Goal: Information Seeking & Learning: Learn about a topic

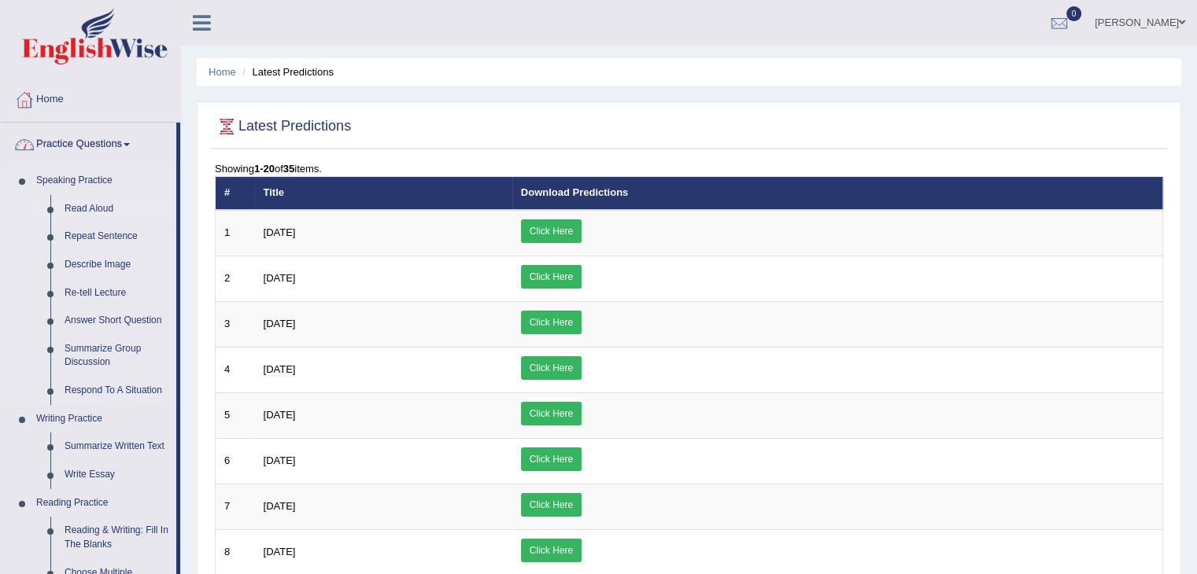
click at [76, 207] on link "Read Aloud" at bounding box center [116, 209] width 119 height 28
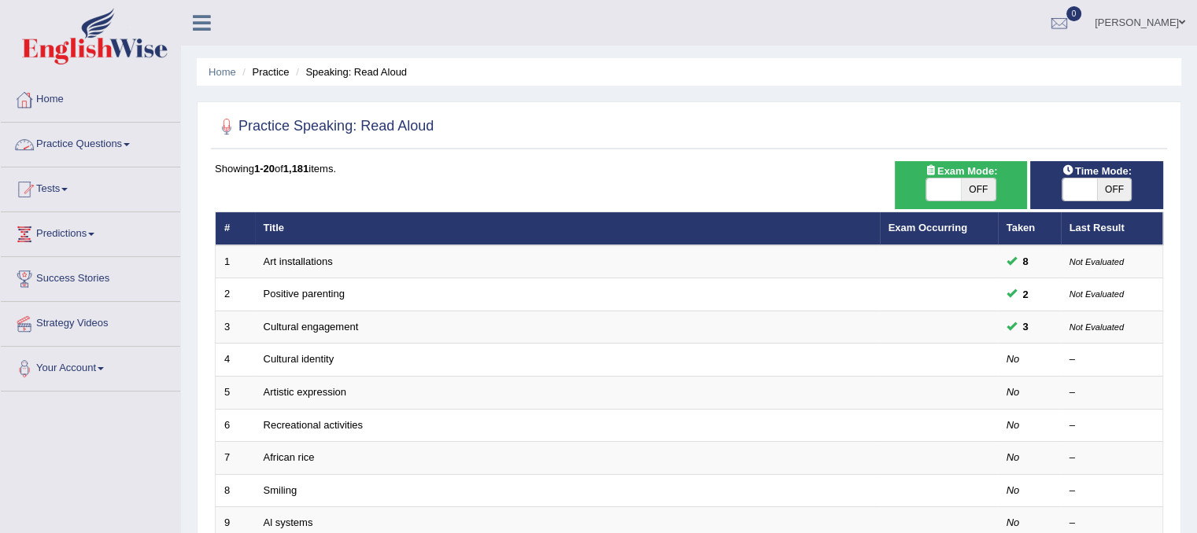
click at [113, 142] on link "Practice Questions" at bounding box center [90, 142] width 179 height 39
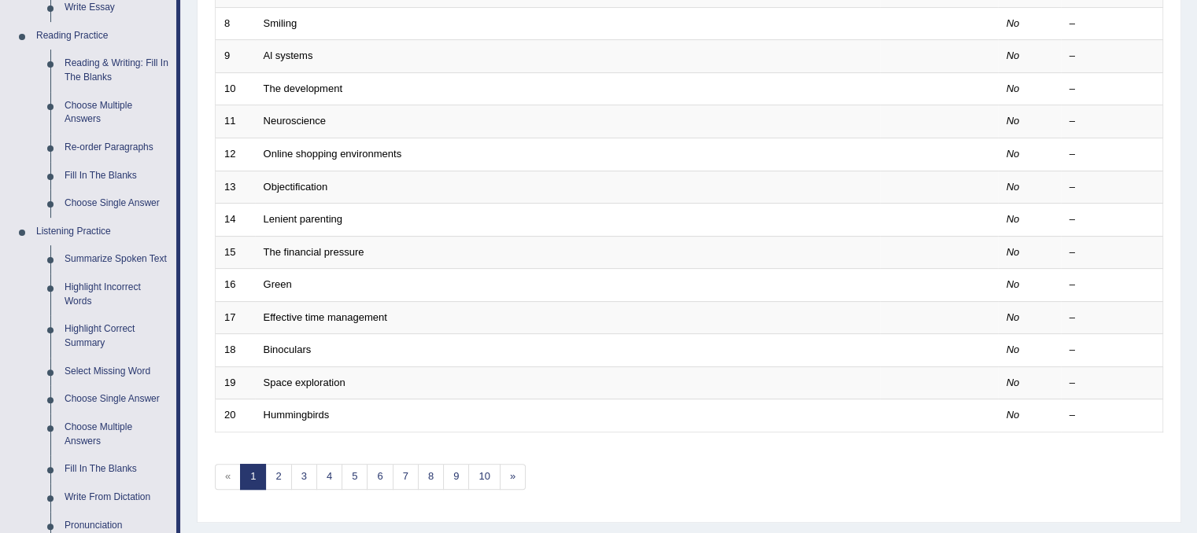
scroll to position [472, 0]
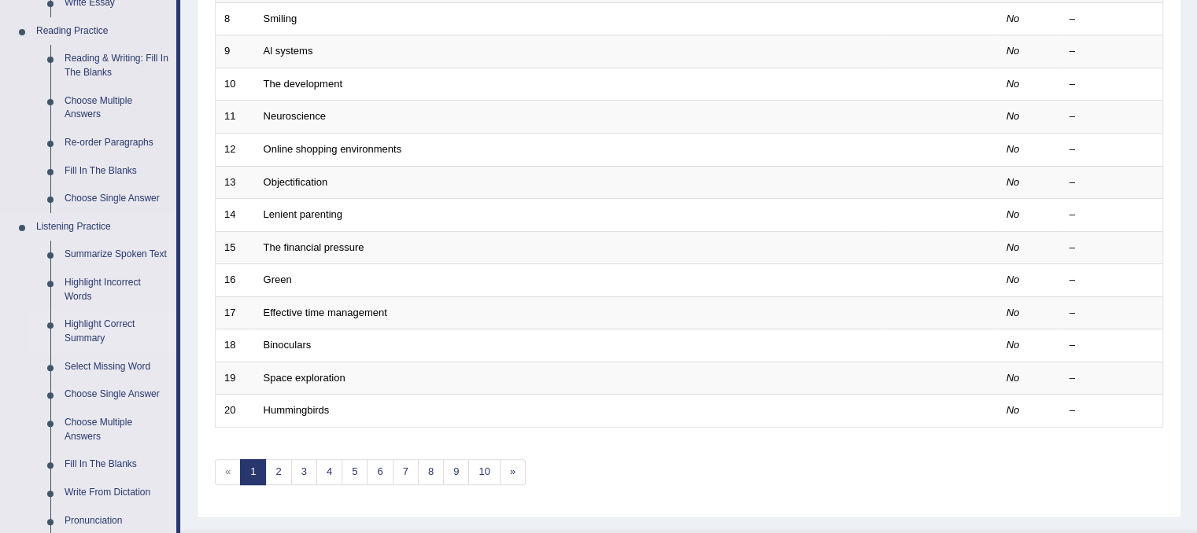
click at [89, 327] on link "Highlight Correct Summary" at bounding box center [116, 332] width 119 height 42
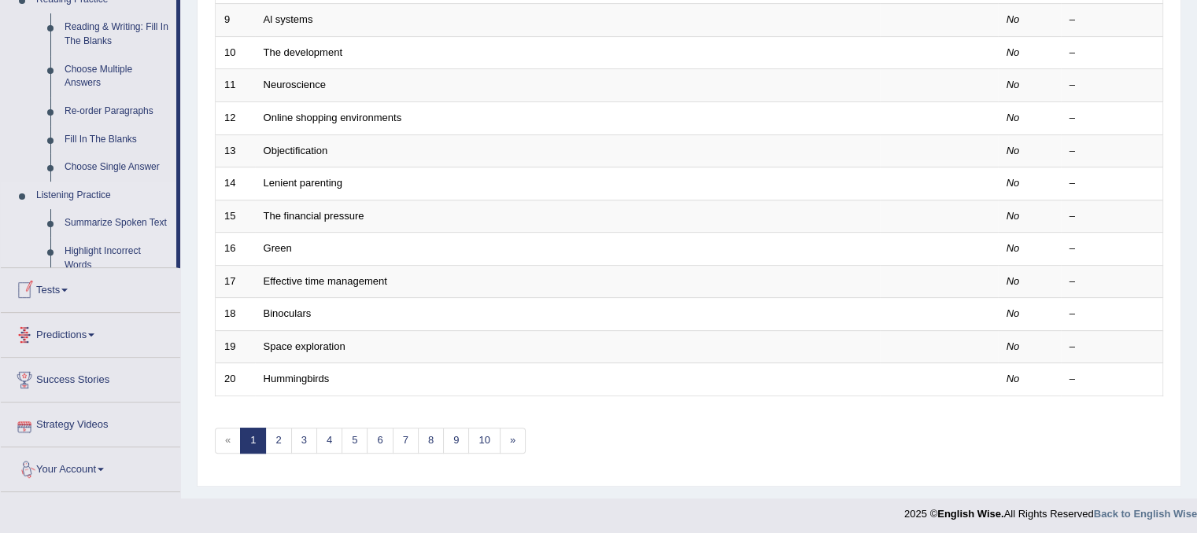
scroll to position [514, 0]
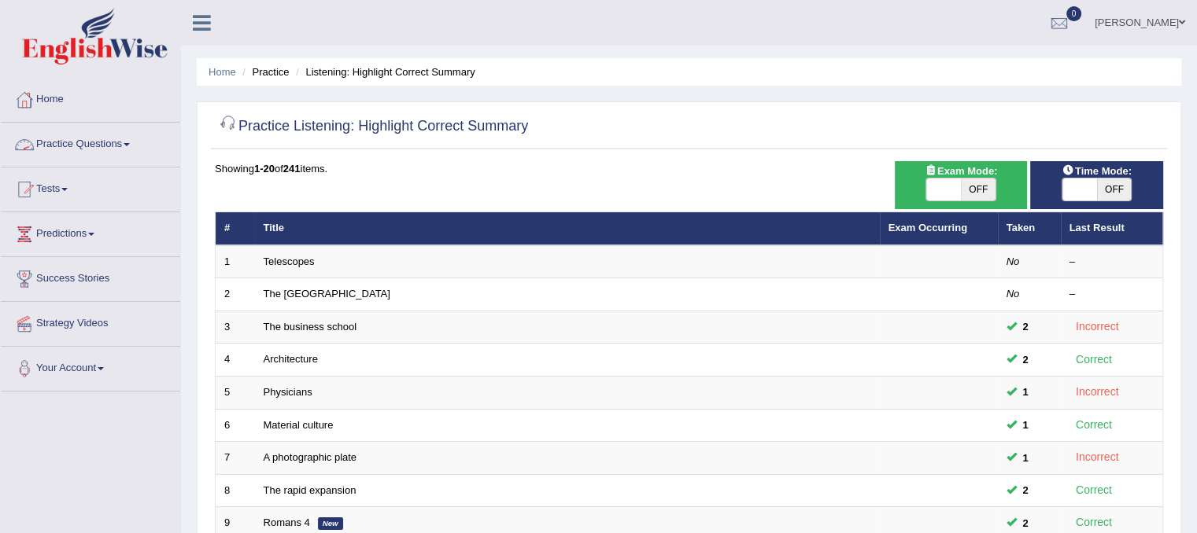
click at [68, 144] on link "Practice Questions" at bounding box center [90, 142] width 179 height 39
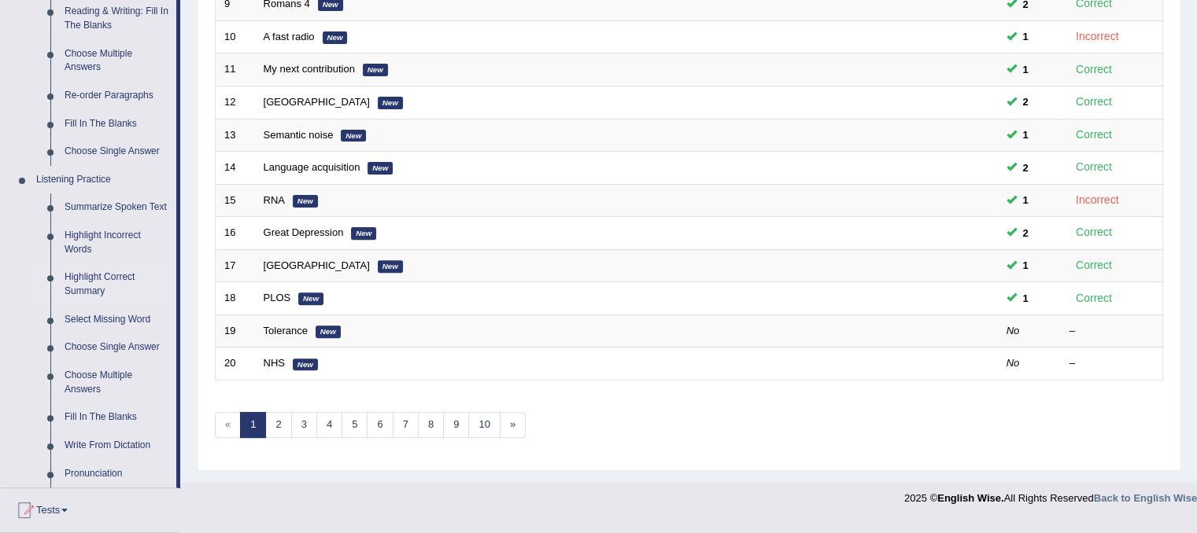
scroll to position [533, 0]
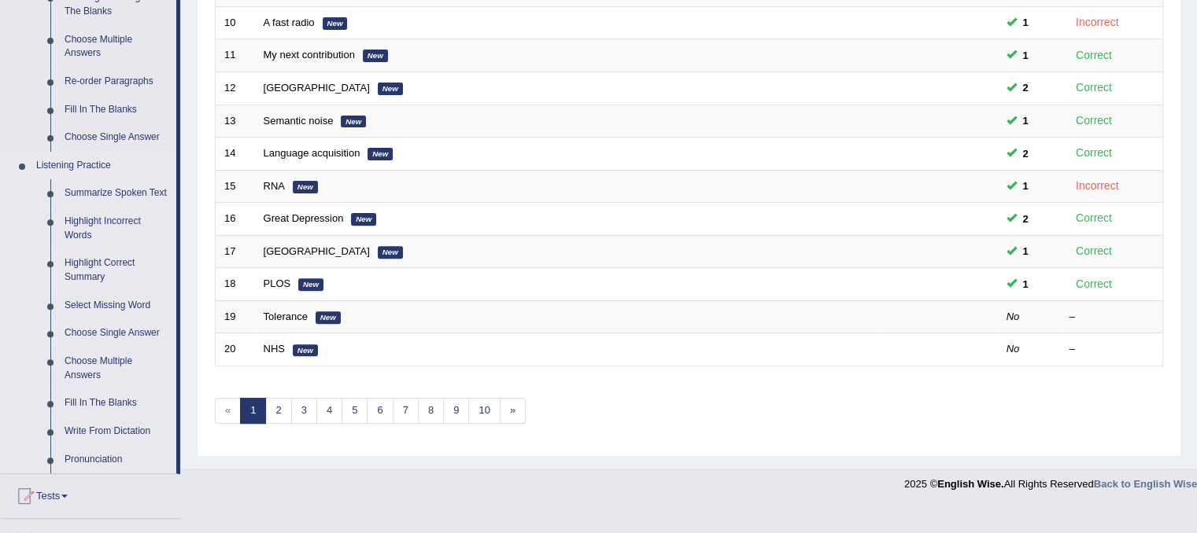
click at [88, 334] on link "Choose Single Answer" at bounding box center [116, 333] width 119 height 28
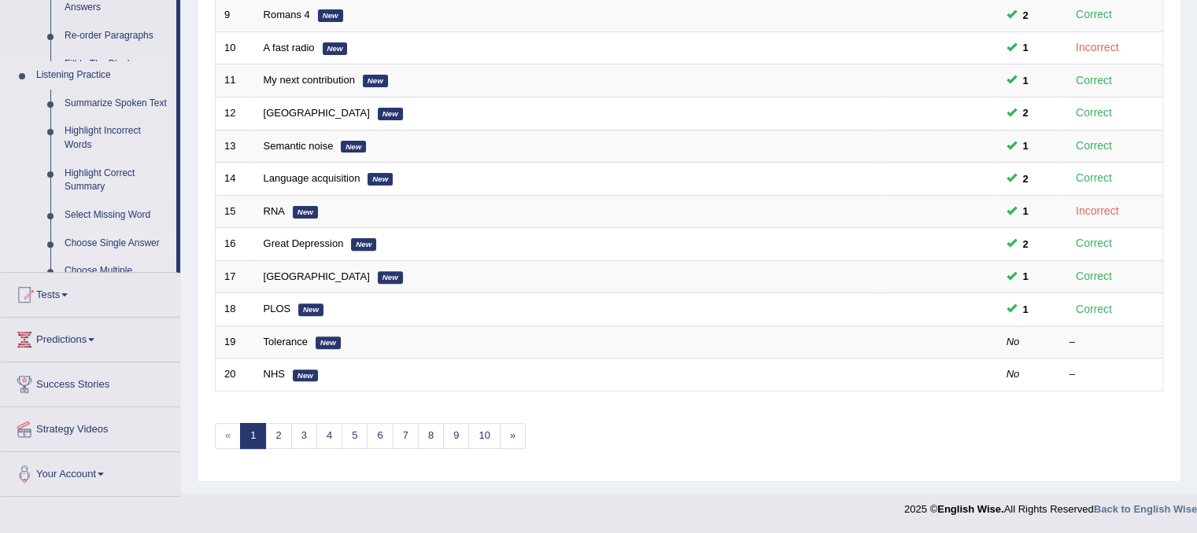
scroll to position [504, 0]
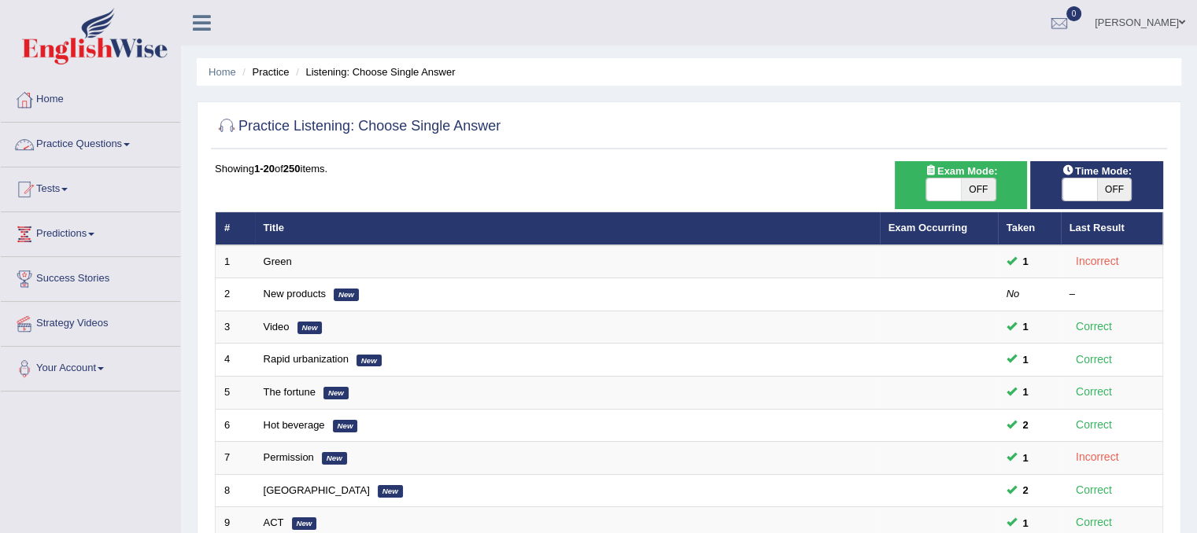
click at [98, 147] on link "Practice Questions" at bounding box center [90, 142] width 179 height 39
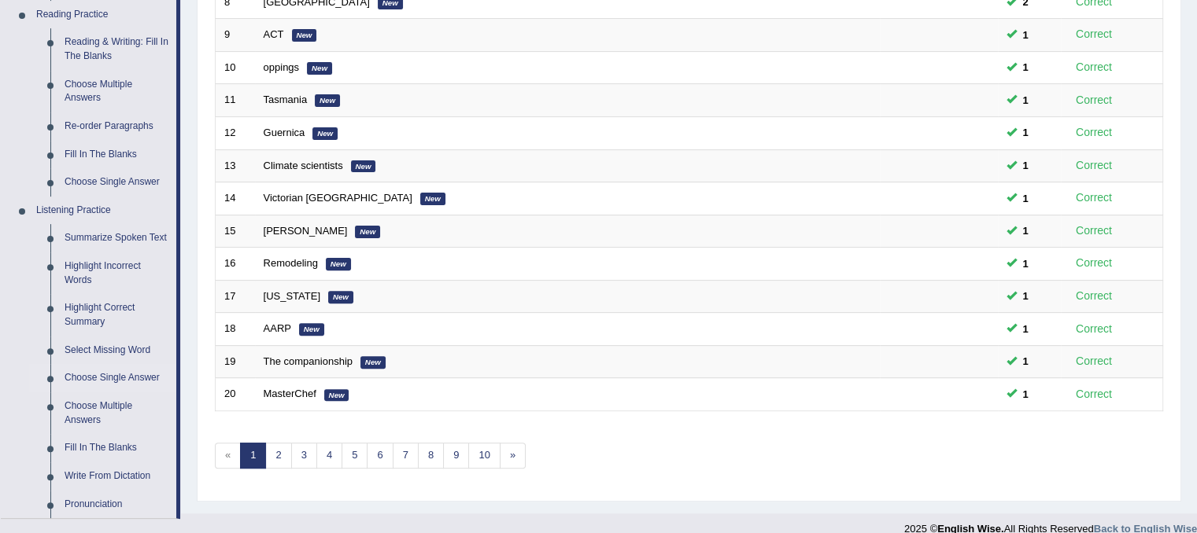
scroll to position [500, 0]
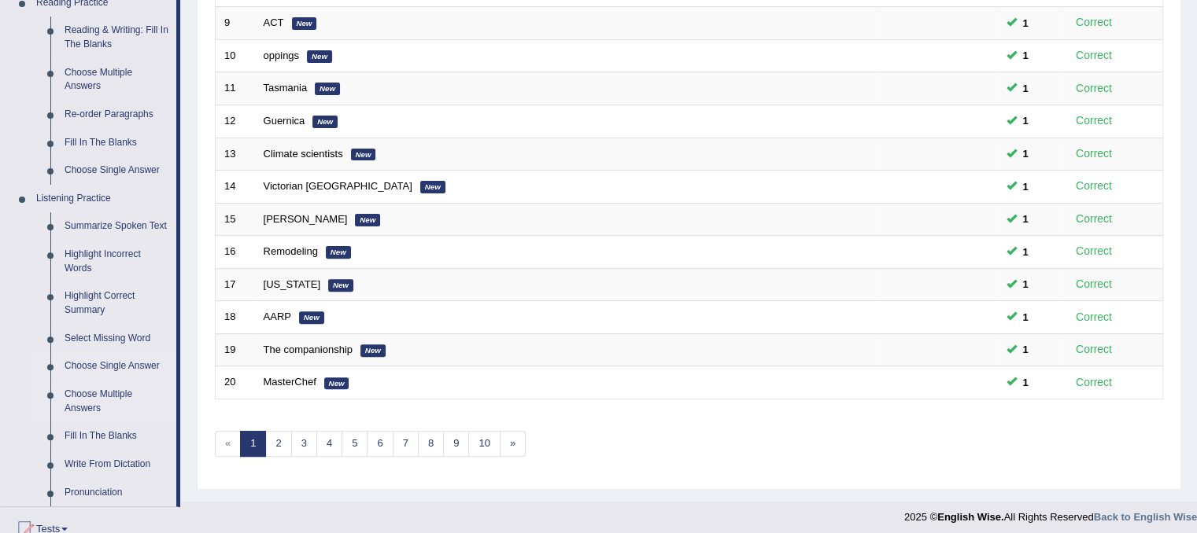
click at [68, 396] on link "Choose Multiple Answers" at bounding box center [116, 402] width 119 height 42
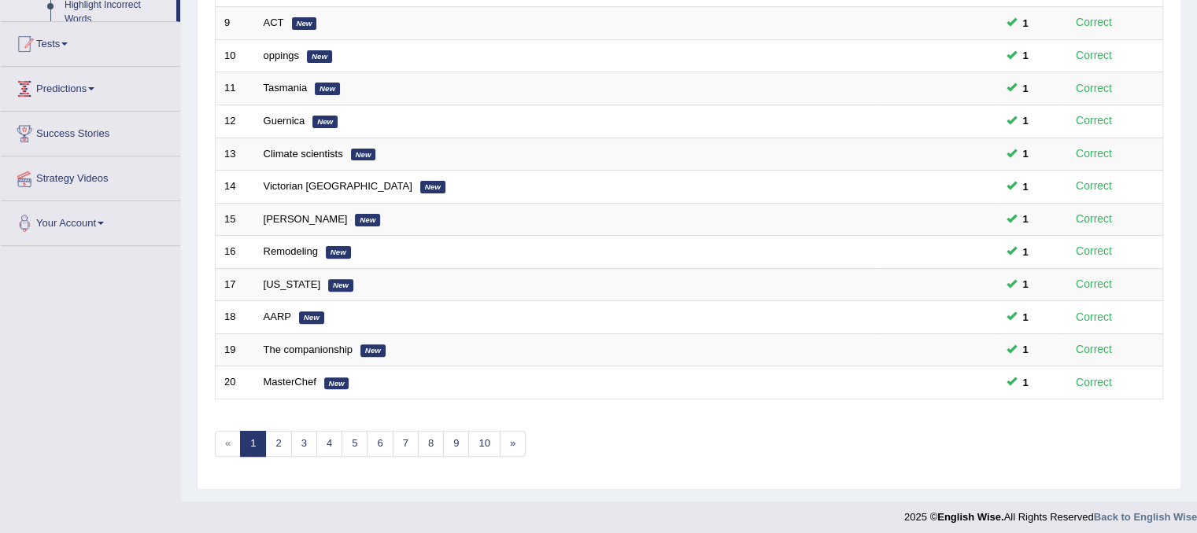
scroll to position [404, 0]
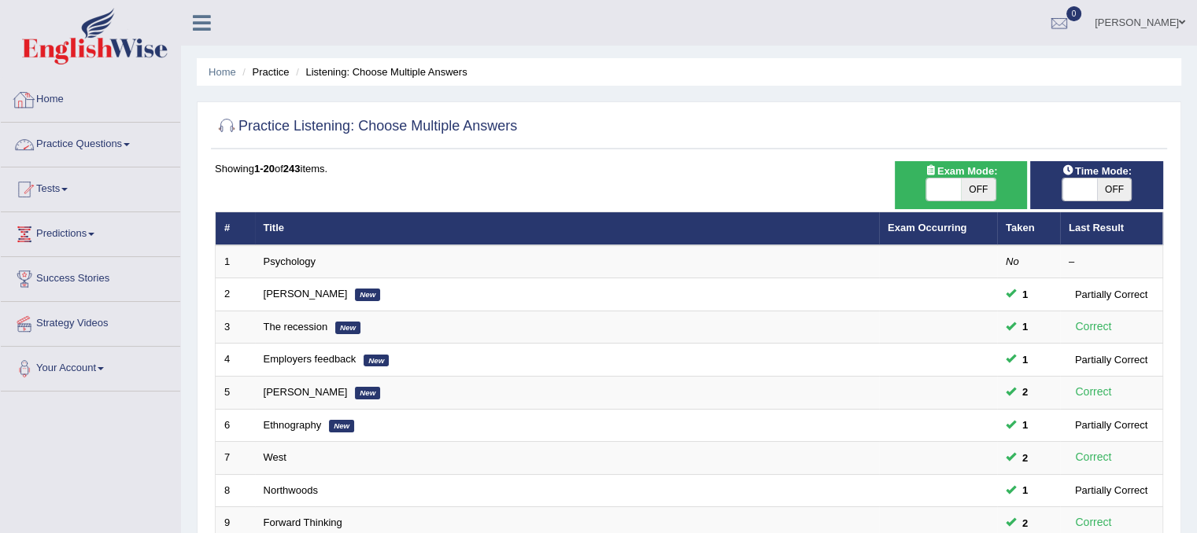
click at [101, 140] on link "Practice Questions" at bounding box center [90, 142] width 179 height 39
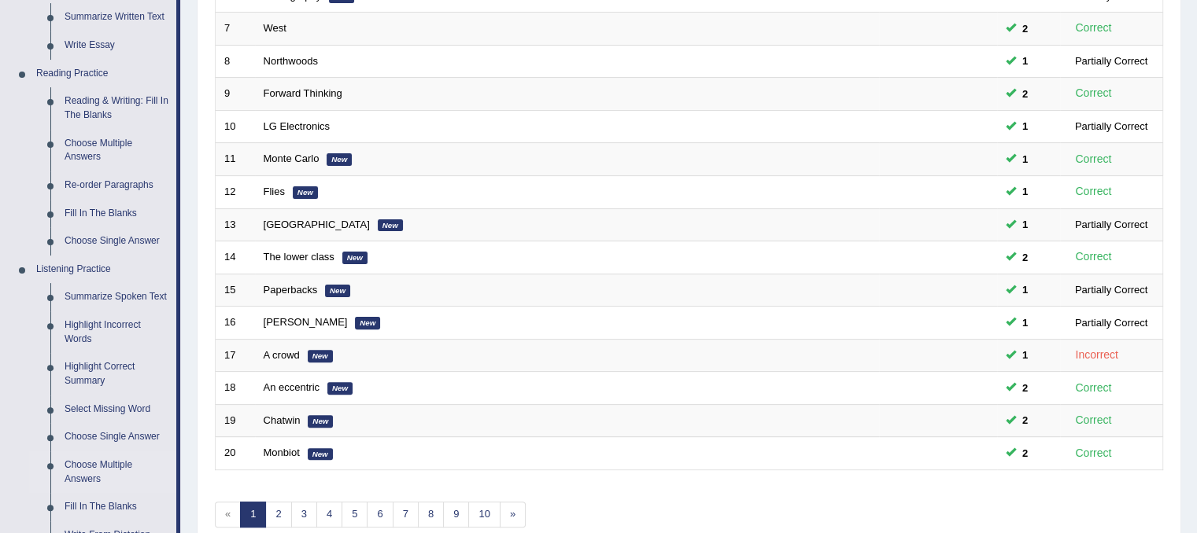
scroll to position [426, 0]
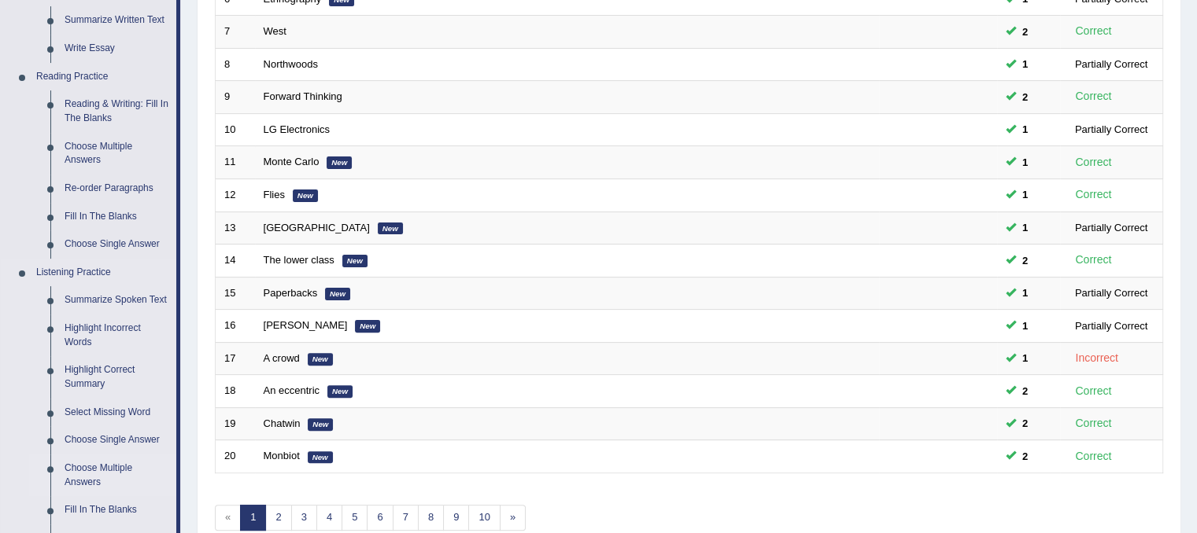
click at [107, 463] on link "Choose Multiple Answers" at bounding box center [116, 476] width 119 height 42
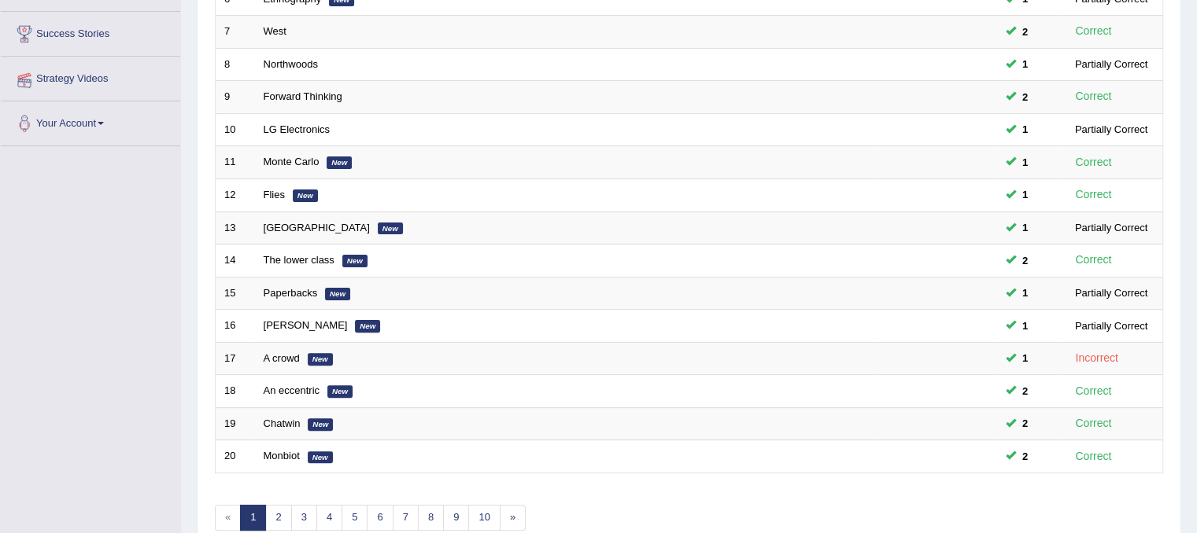
scroll to position [204, 0]
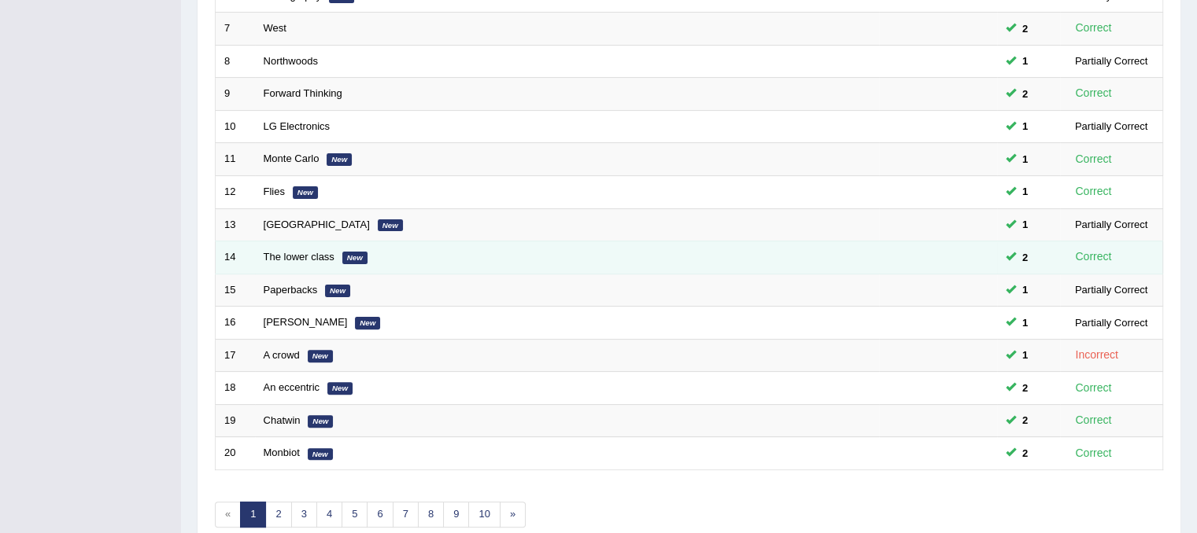
click at [299, 261] on td "The lower class New" at bounding box center [567, 258] width 624 height 33
click at [301, 253] on link "The lower class" at bounding box center [299, 257] width 71 height 12
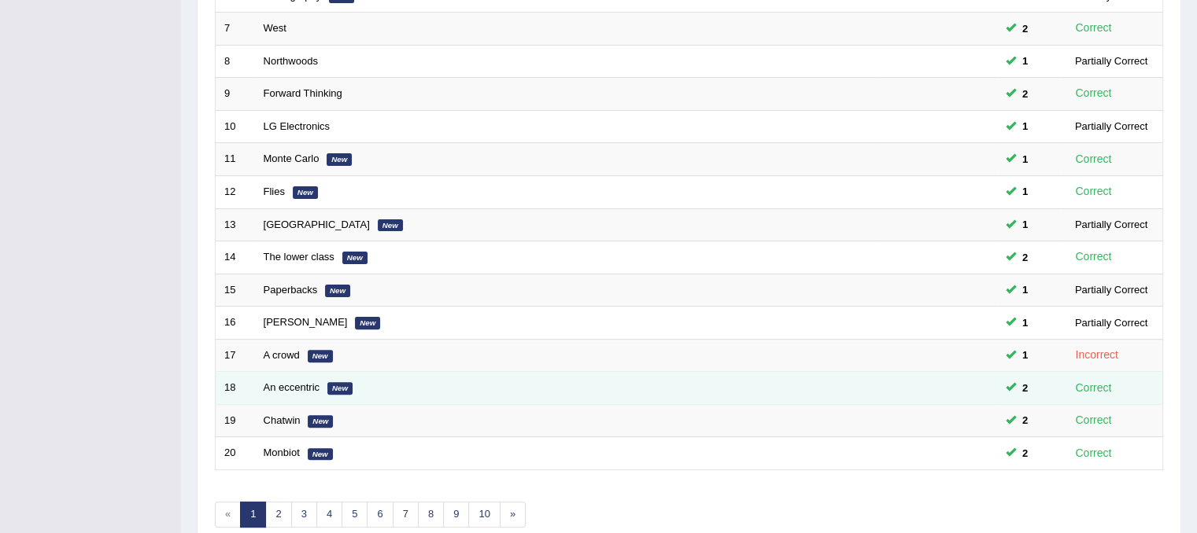
click at [284, 376] on td "An eccentric New" at bounding box center [567, 388] width 624 height 33
click at [274, 382] on link "An eccentric" at bounding box center [292, 388] width 57 height 12
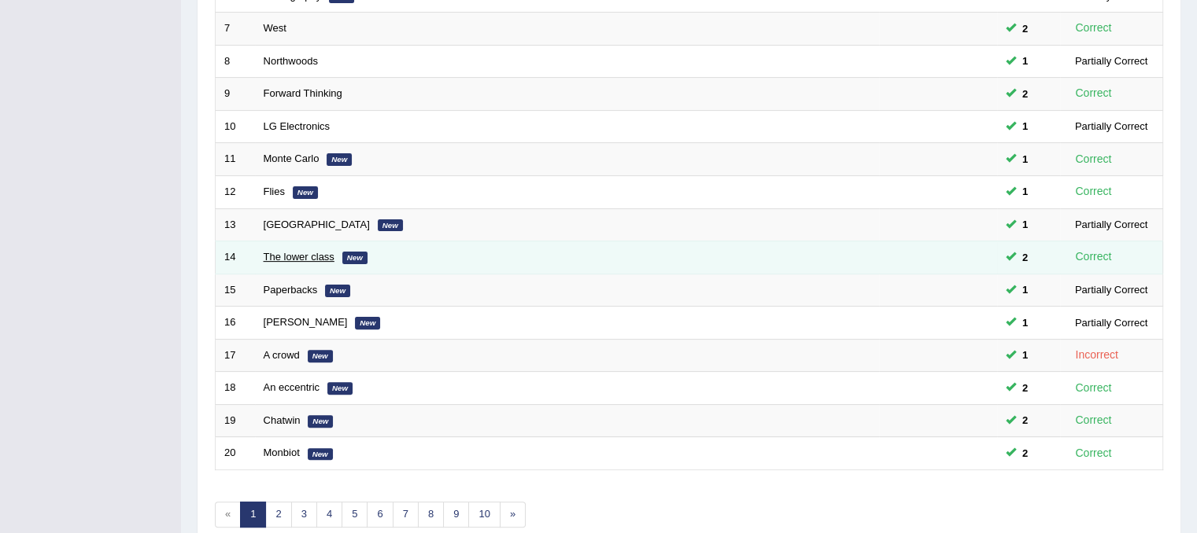
click at [282, 251] on link "The lower class" at bounding box center [299, 257] width 71 height 12
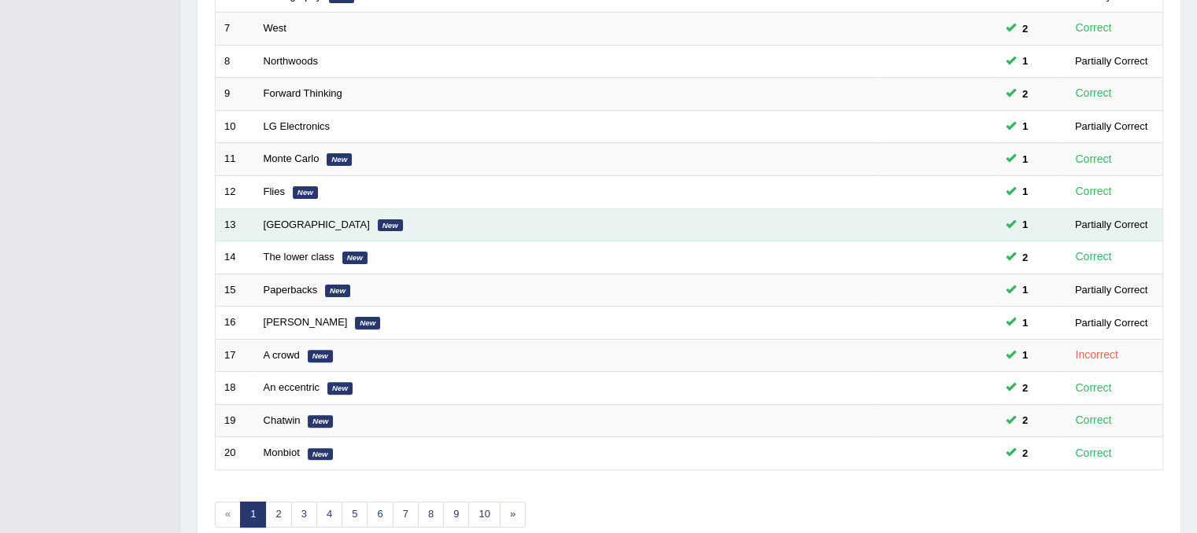
drag, startPoint x: 269, startPoint y: 217, endPoint x: 504, endPoint y: 214, distance: 235.3
drag, startPoint x: 504, startPoint y: 214, endPoint x: 291, endPoint y: 220, distance: 213.3
click at [291, 220] on link "Melbourne" at bounding box center [317, 225] width 106 height 12
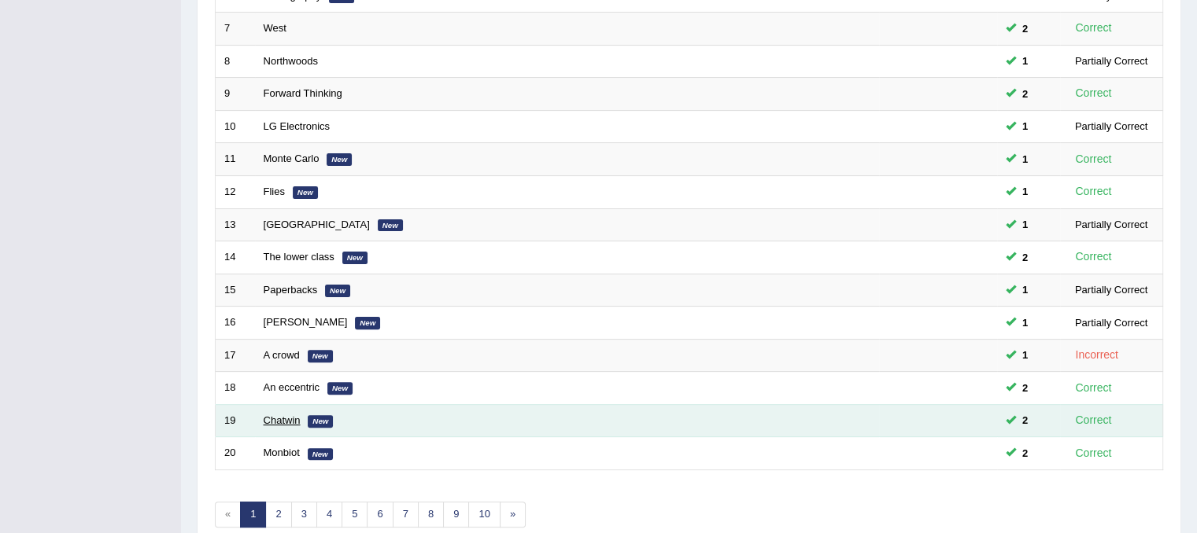
click at [290, 415] on link "Chatwin" at bounding box center [282, 421] width 37 height 12
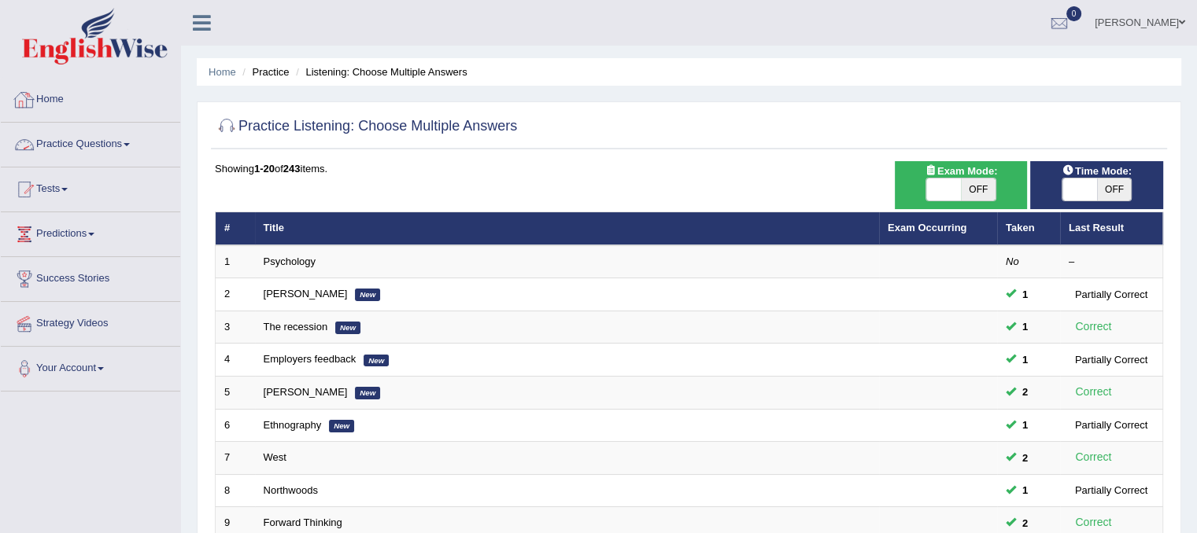
click at [69, 139] on link "Practice Questions" at bounding box center [90, 142] width 179 height 39
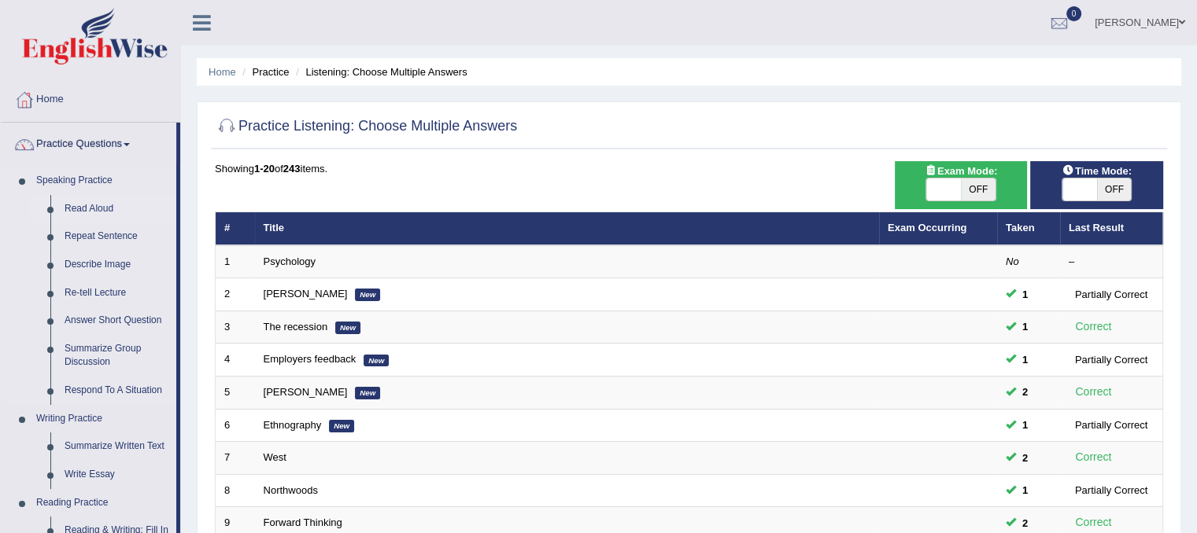
click at [95, 209] on link "Read Aloud" at bounding box center [116, 209] width 119 height 28
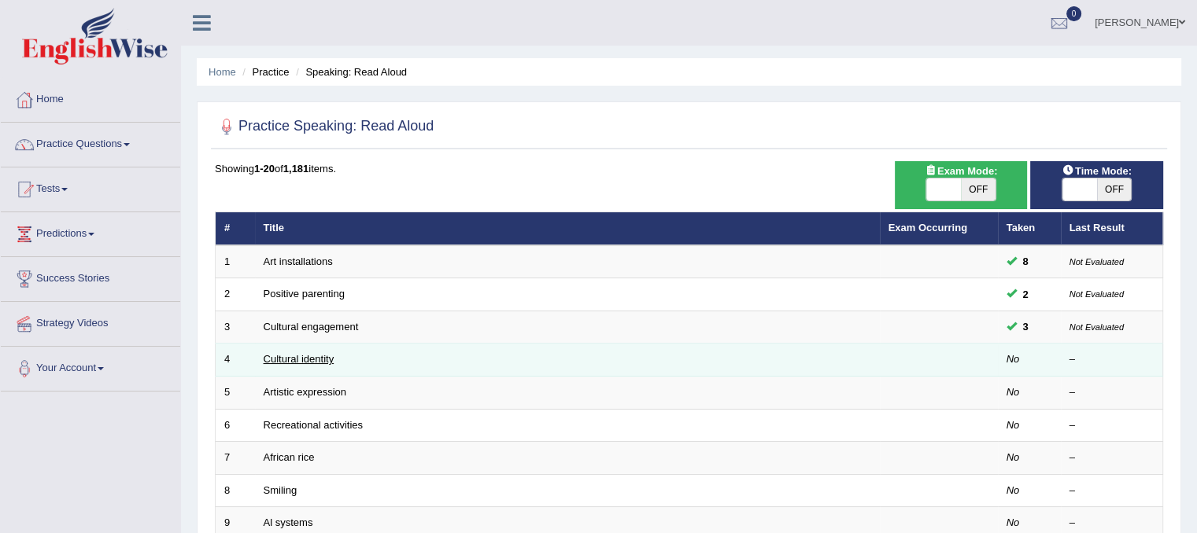
click at [296, 355] on link "Cultural identity" at bounding box center [299, 359] width 71 height 12
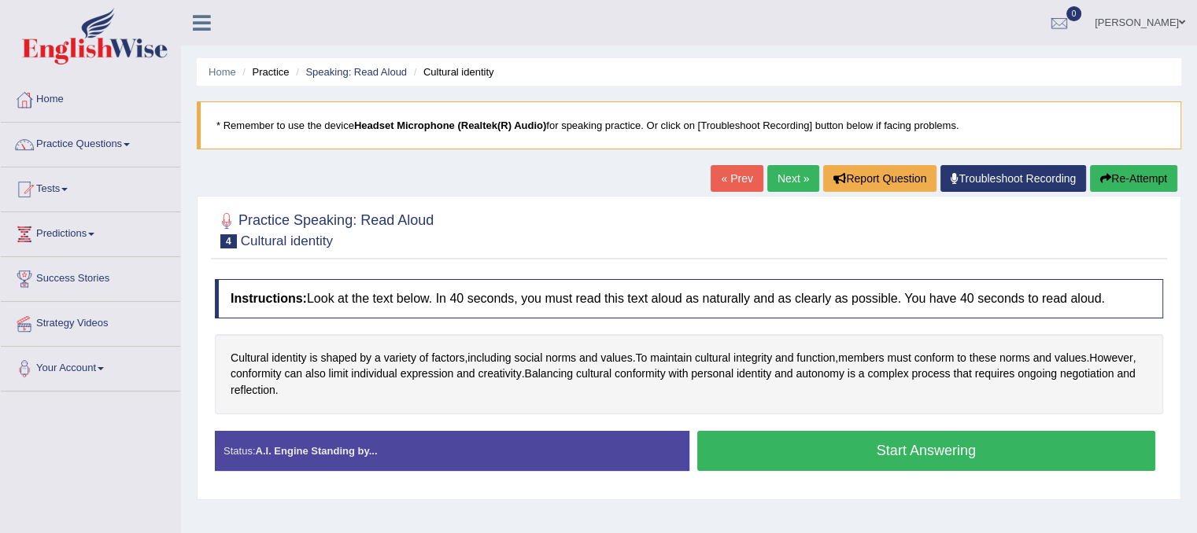
click at [749, 438] on button "Start Answering" at bounding box center [926, 451] width 459 height 40
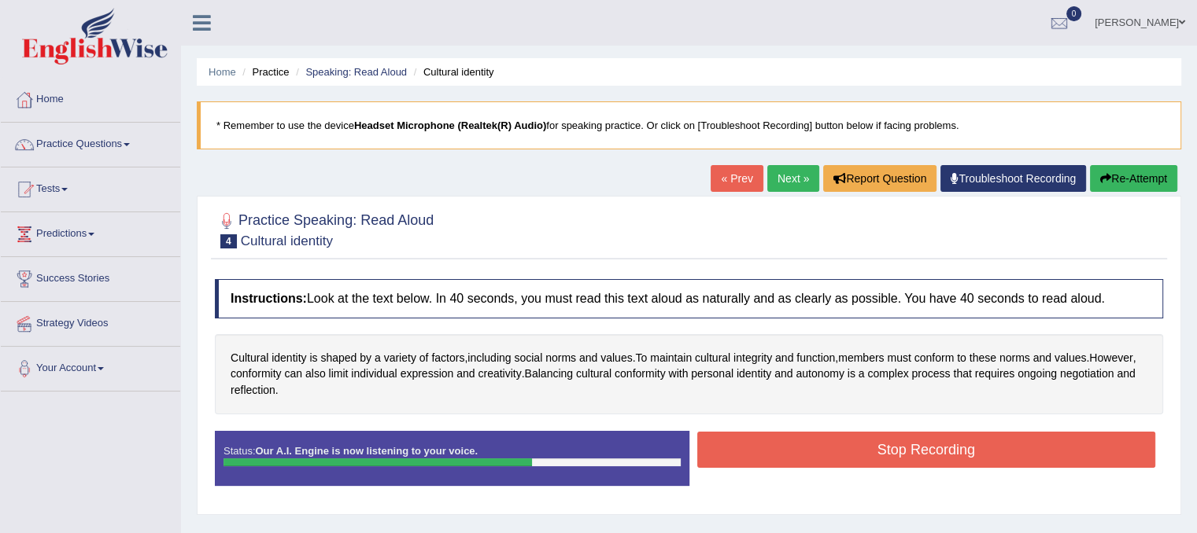
click at [925, 450] on button "Stop Recording" at bounding box center [926, 450] width 459 height 36
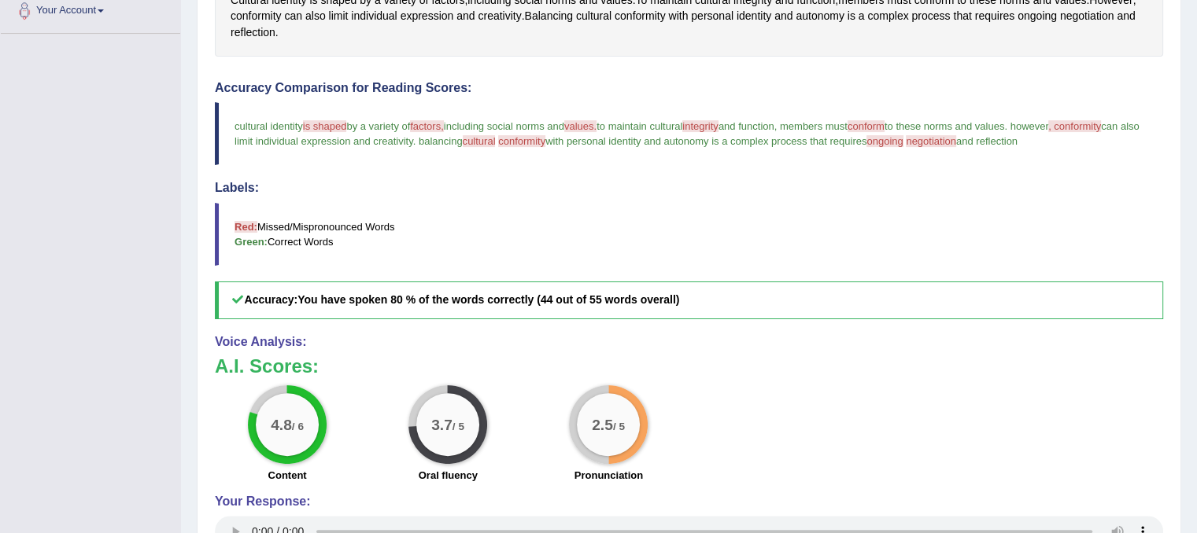
scroll to position [356, 0]
drag, startPoint x: 1208, startPoint y: 299, endPoint x: 818, endPoint y: 441, distance: 414.7
click at [818, 441] on div "4.8 / 6 Content 3.7 / 5 Oral fluency 2.5 / 5 Pronunciation" at bounding box center [689, 438] width 964 height 102
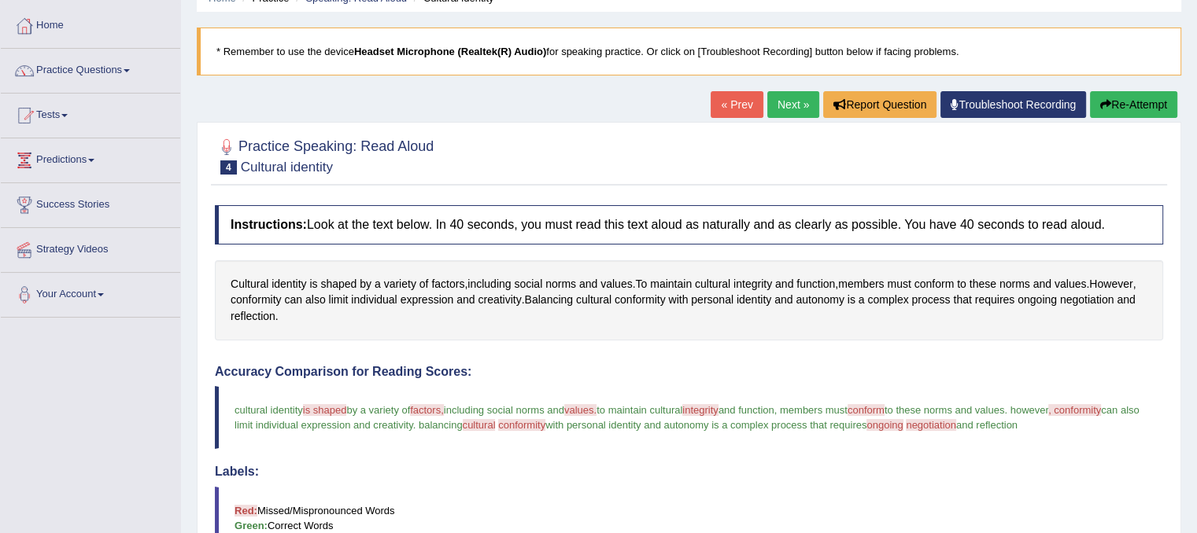
scroll to position [76, 0]
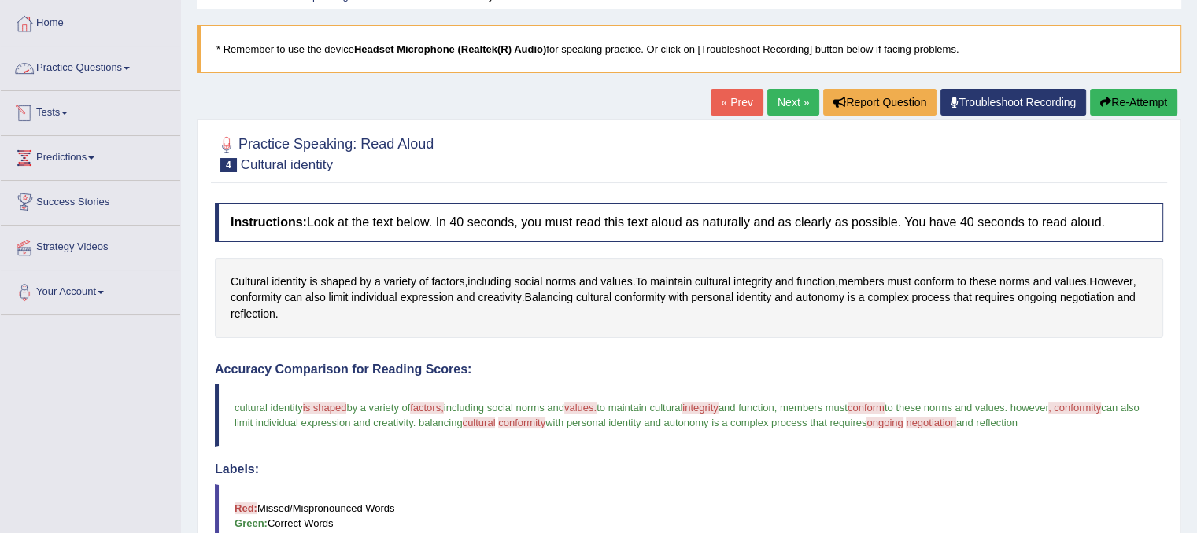
click at [61, 61] on link "Practice Questions" at bounding box center [90, 65] width 179 height 39
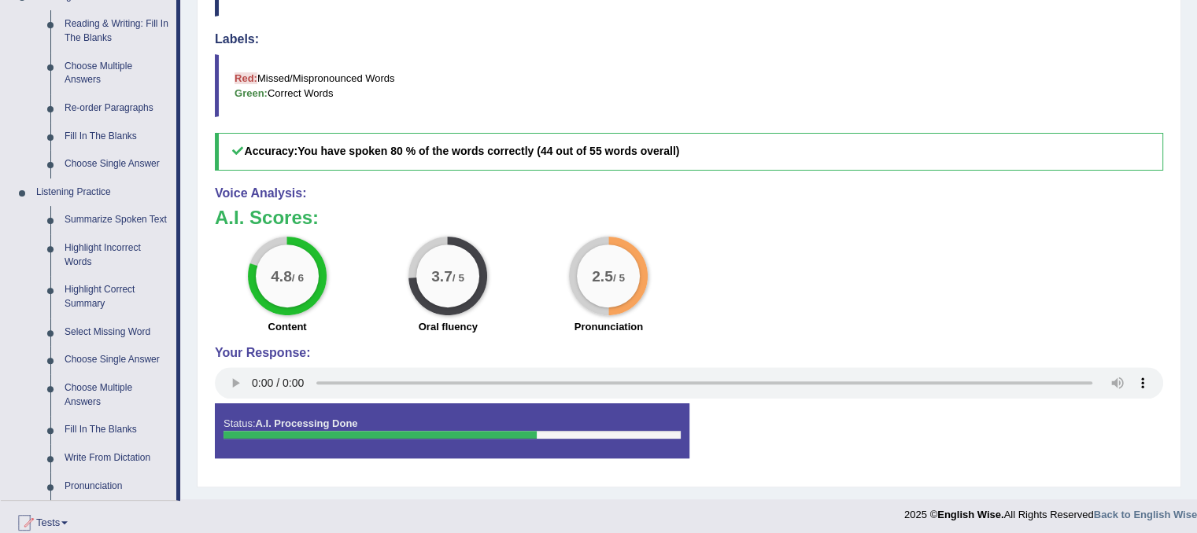
scroll to position [510, 0]
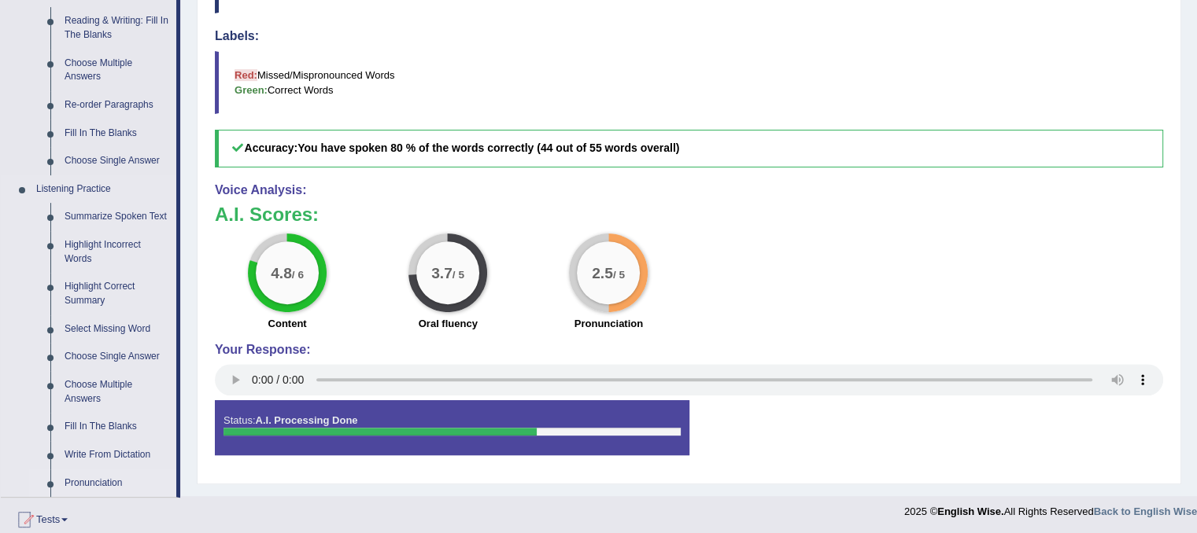
click at [106, 485] on link "Pronunciation" at bounding box center [116, 484] width 119 height 28
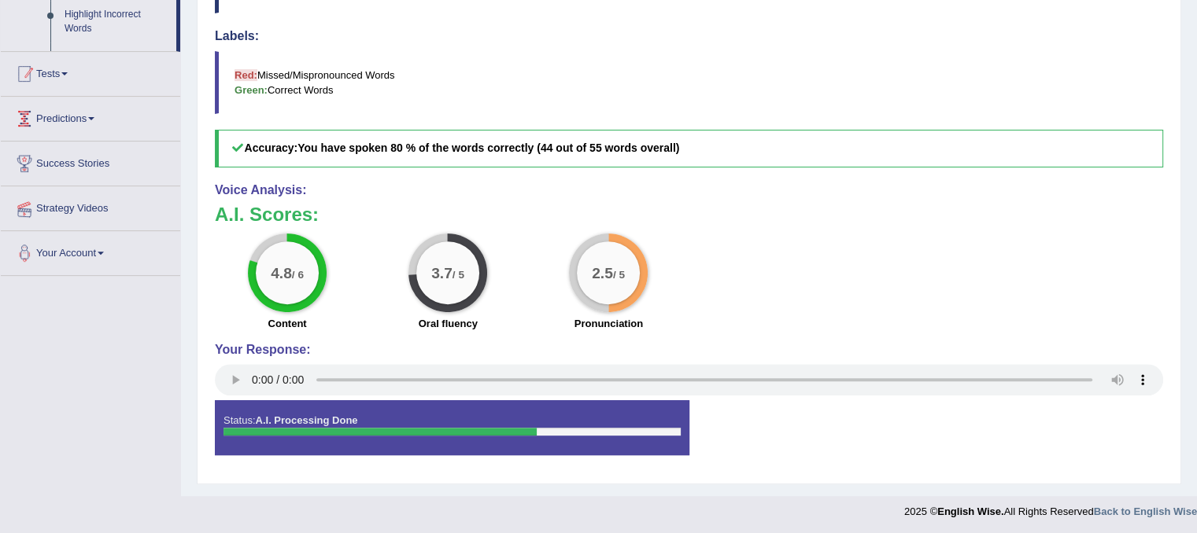
scroll to position [409, 0]
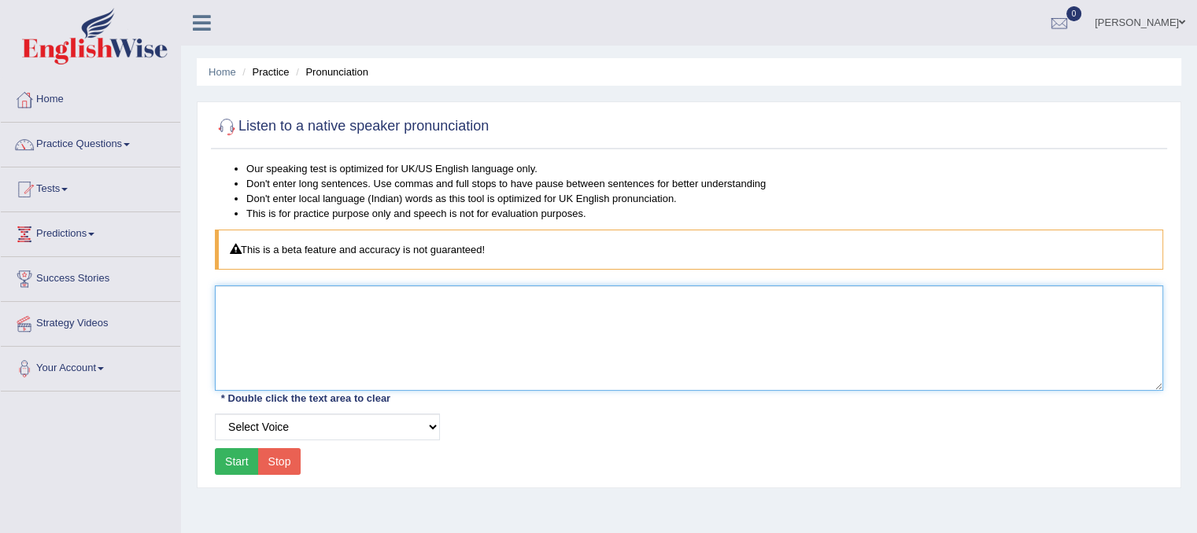
click at [327, 308] on textarea at bounding box center [689, 338] width 948 height 105
type textarea "e"
type textarea "confirm"
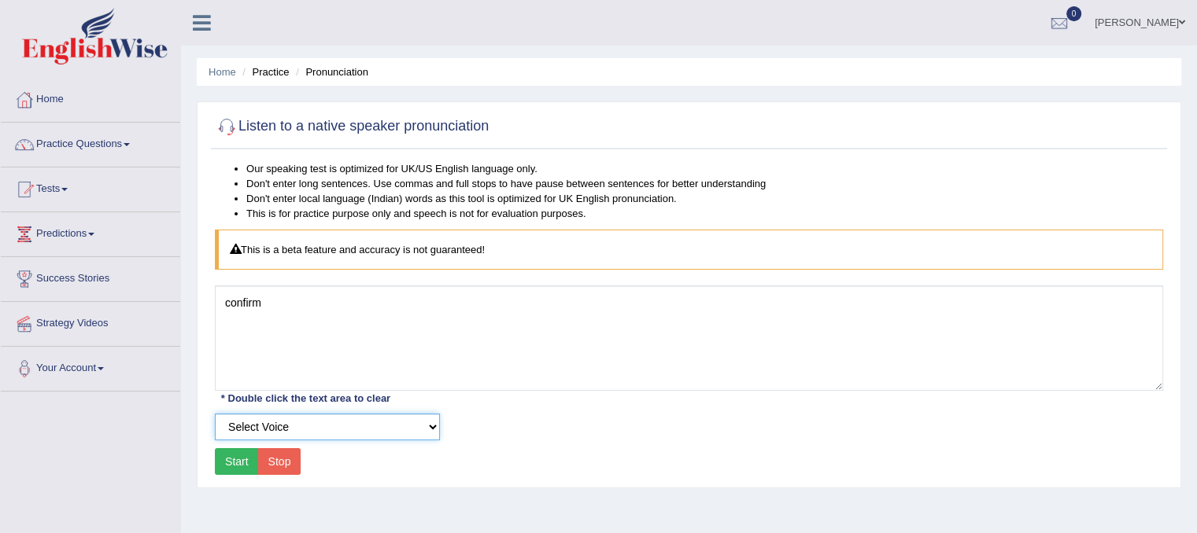
click at [368, 416] on select "Select Voice UK English Female UK English Male" at bounding box center [327, 427] width 225 height 27
select select "3"
click at [215, 414] on select "Select Voice UK English Female UK English Male" at bounding box center [327, 427] width 225 height 27
click at [242, 468] on button "Start" at bounding box center [237, 462] width 44 height 27
click at [241, 463] on button "Start" at bounding box center [237, 462] width 44 height 27
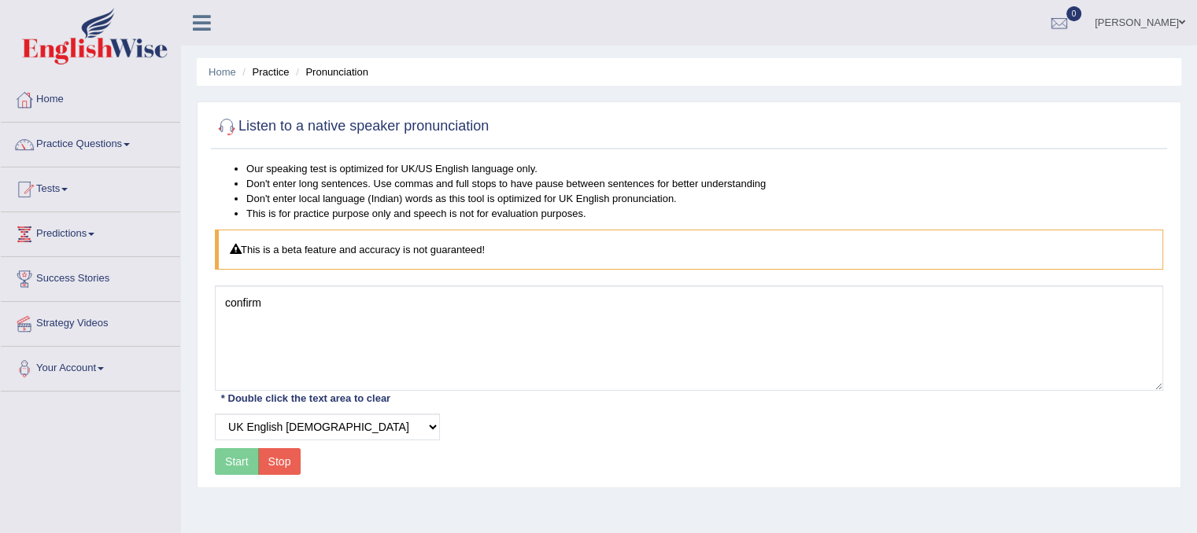
click at [241, 463] on div "Start Stop" at bounding box center [258, 462] width 86 height 27
click at [236, 457] on button "Start" at bounding box center [237, 462] width 44 height 27
click at [129, 143] on span at bounding box center [127, 144] width 6 height 3
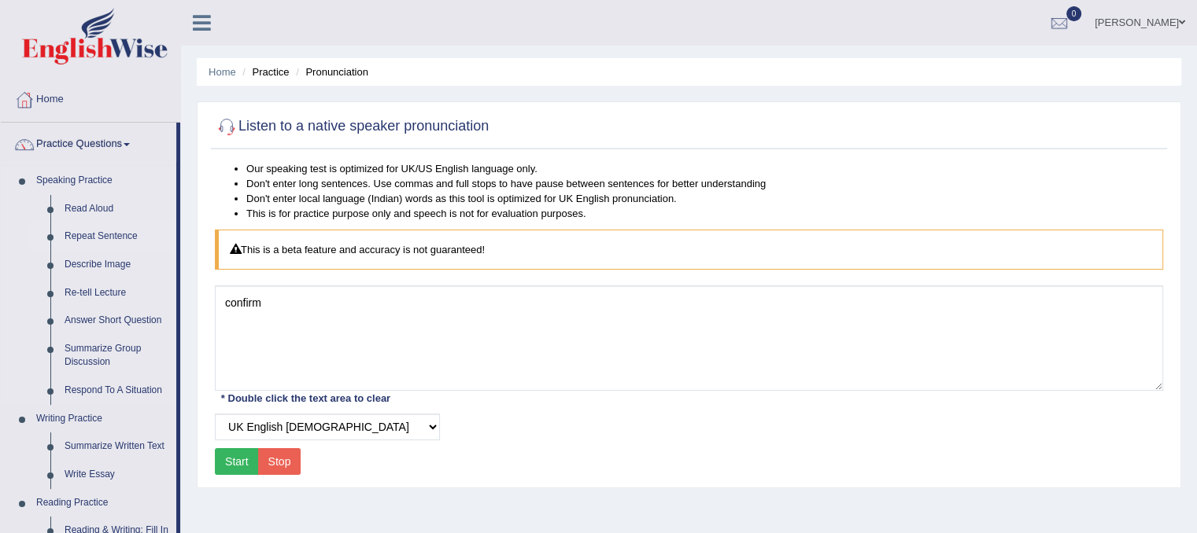
click at [101, 238] on link "Repeat Sentence" at bounding box center [116, 237] width 119 height 28
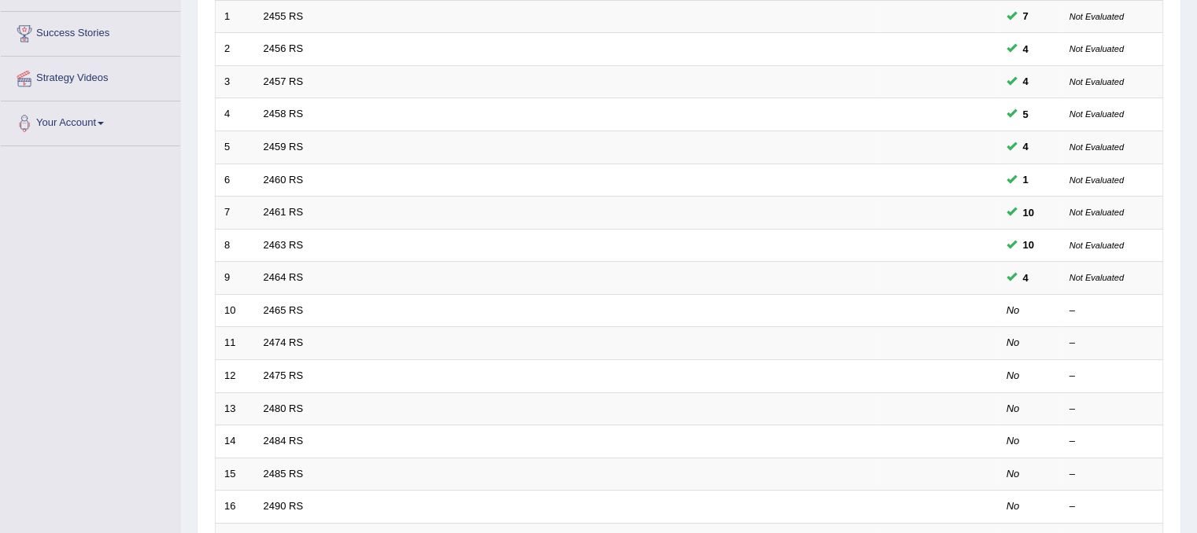
scroll to position [249, 0]
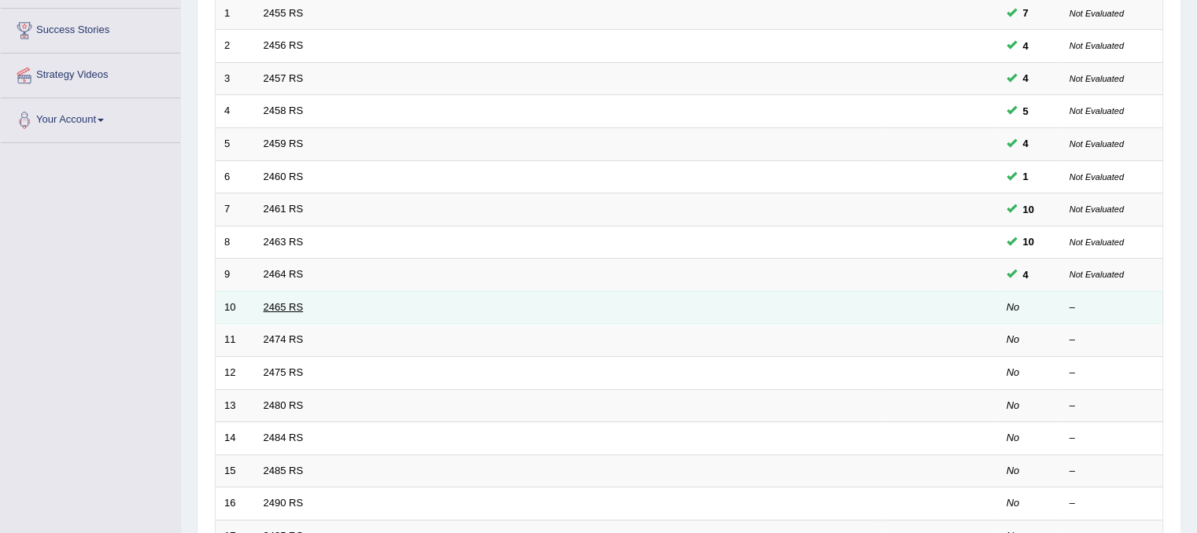
click at [276, 303] on link "2465 RS" at bounding box center [284, 307] width 40 height 12
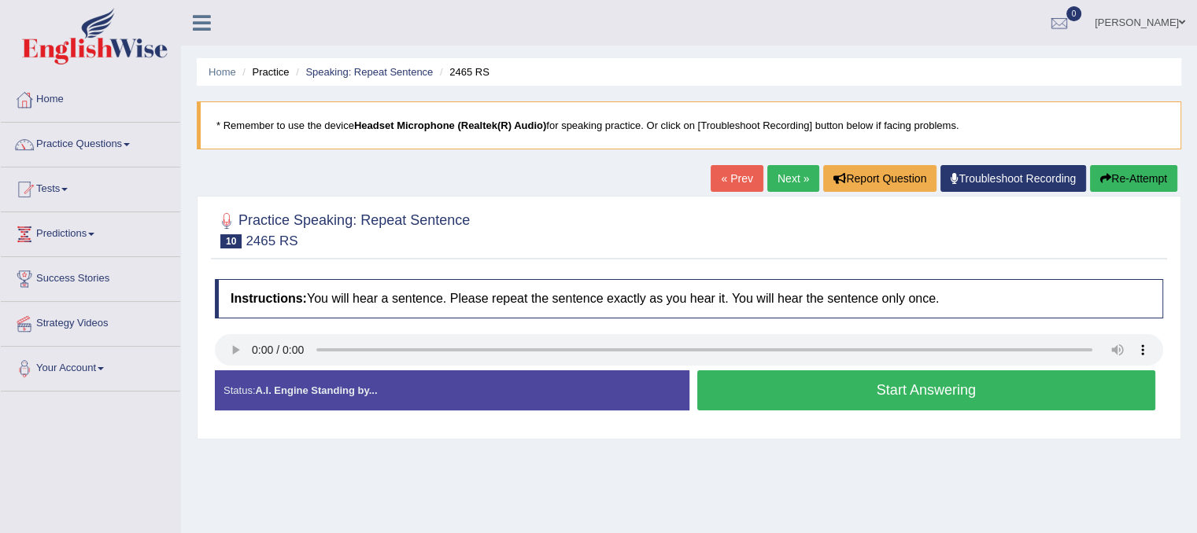
click at [796, 397] on button "Start Answering" at bounding box center [926, 391] width 459 height 40
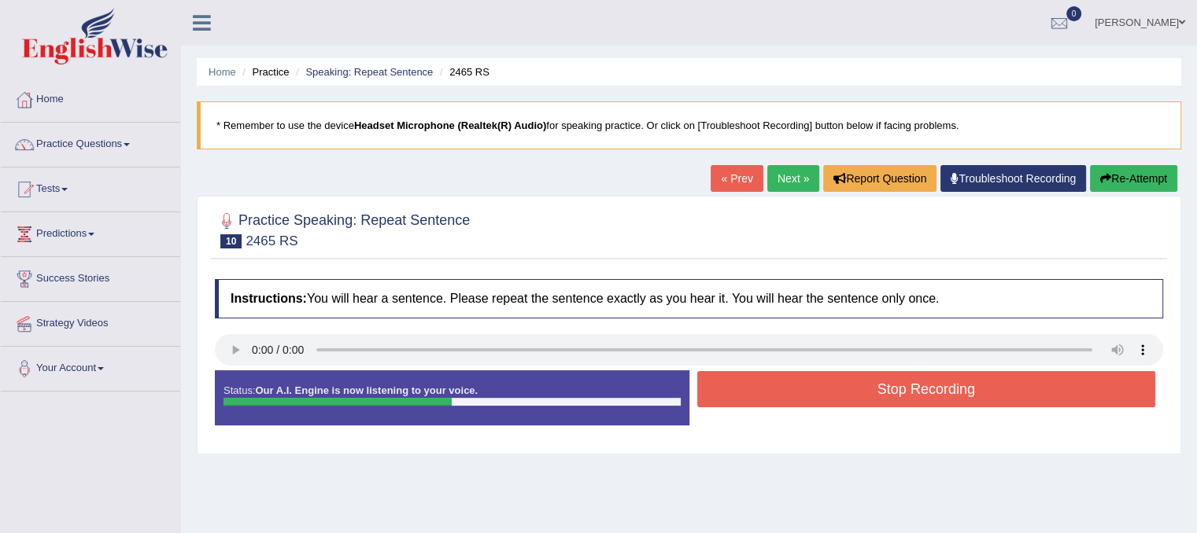
click at [796, 397] on button "Stop Recording" at bounding box center [926, 389] width 459 height 36
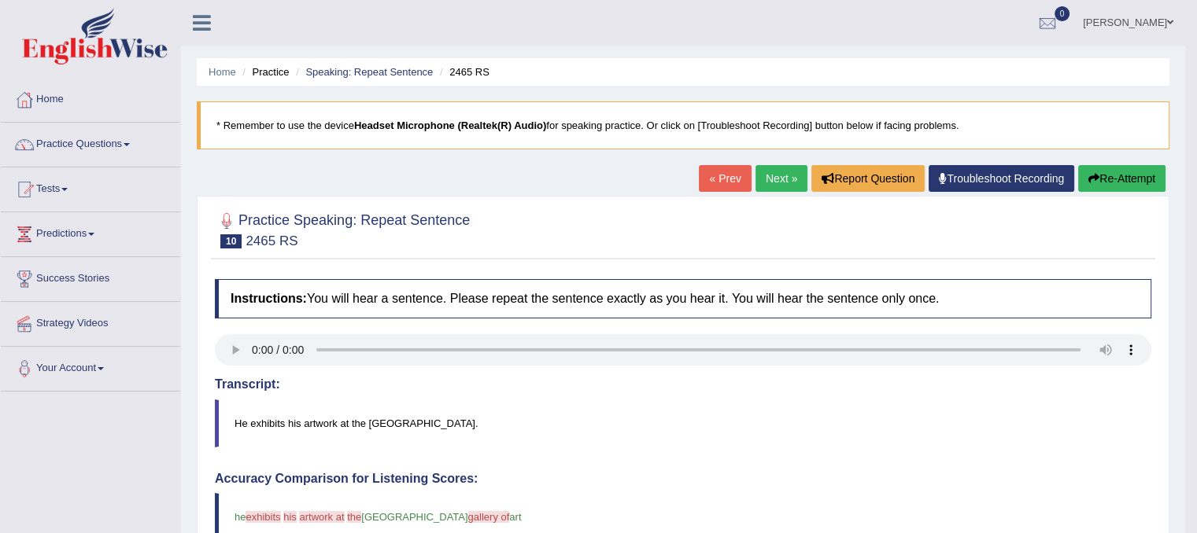
click at [779, 171] on link "Next »" at bounding box center [781, 178] width 52 height 27
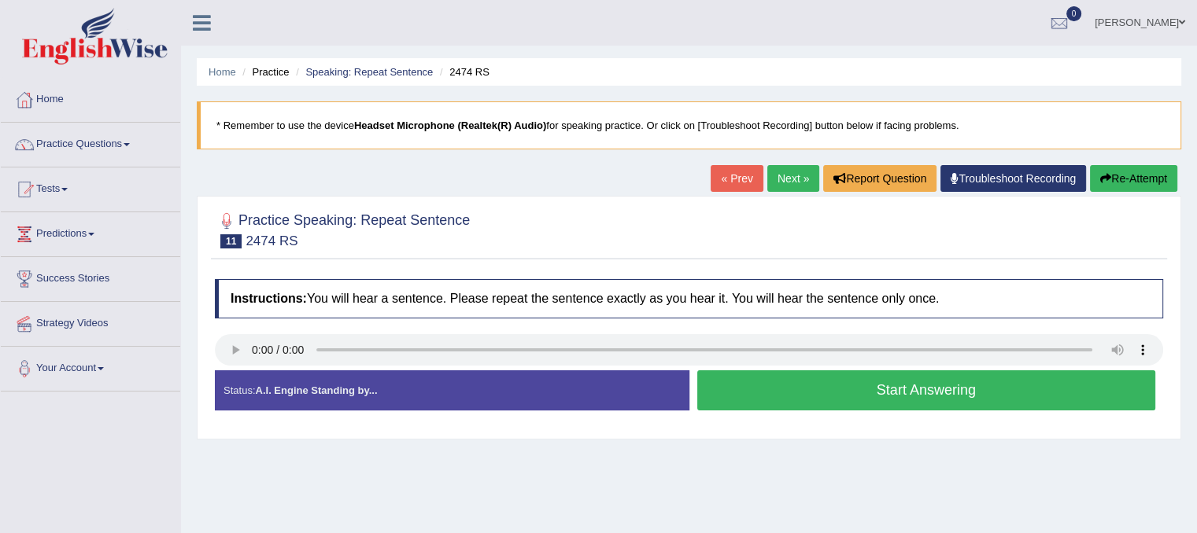
click at [729, 390] on button "Start Answering" at bounding box center [926, 391] width 459 height 40
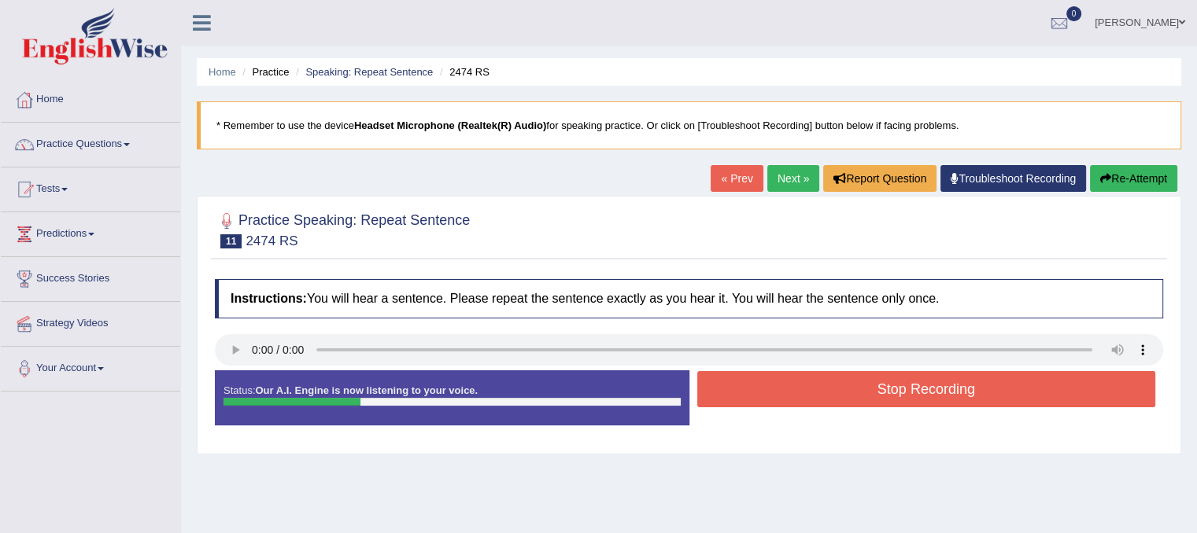
click at [729, 390] on button "Stop Recording" at bounding box center [926, 389] width 459 height 36
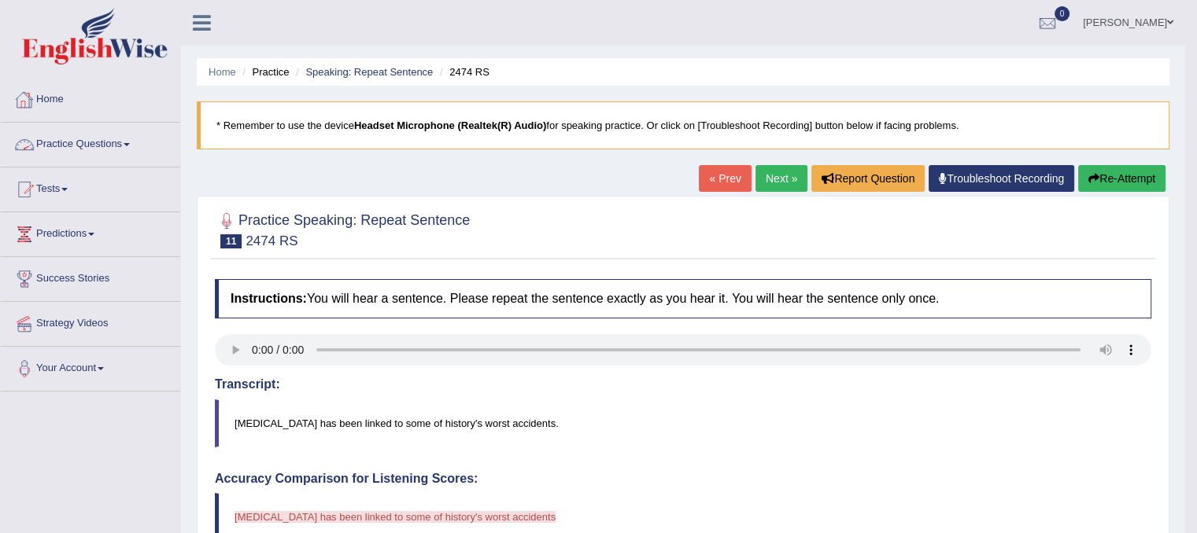
click at [62, 144] on link "Practice Questions" at bounding box center [90, 142] width 179 height 39
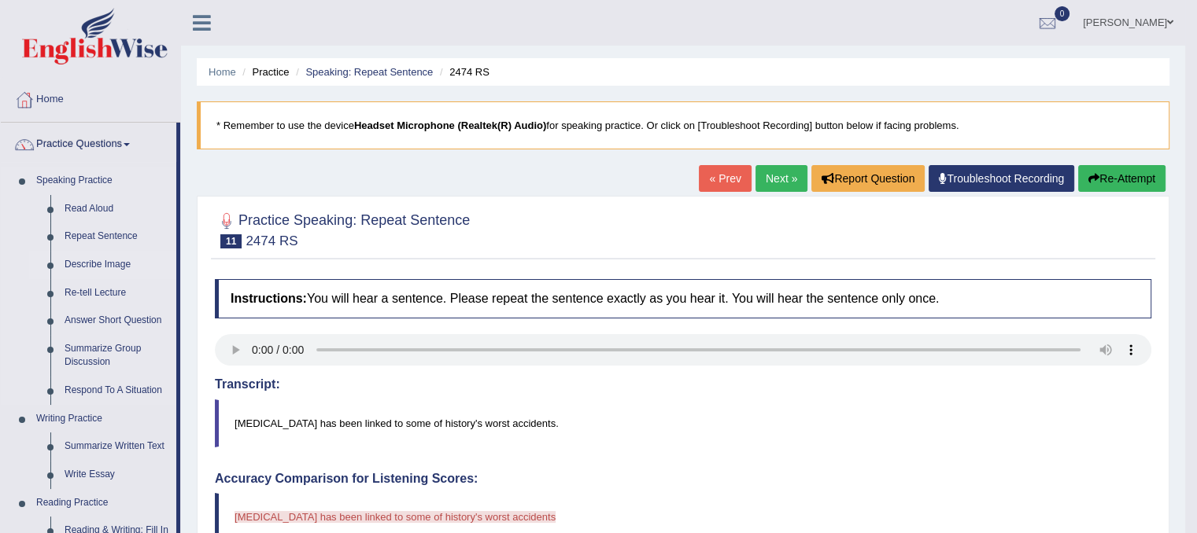
click at [83, 268] on link "Describe Image" at bounding box center [116, 265] width 119 height 28
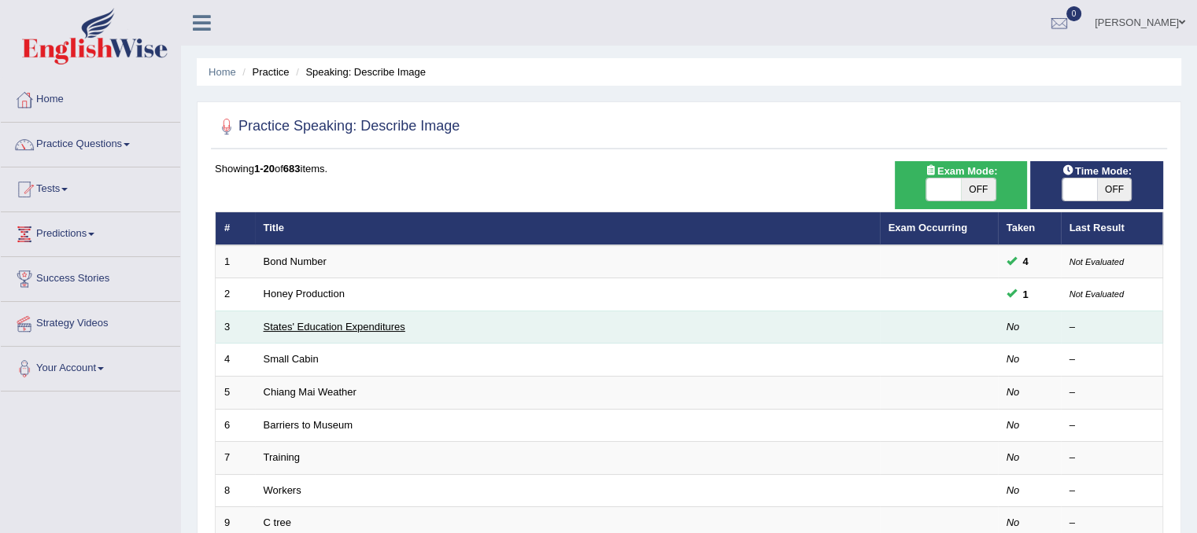
click at [302, 324] on link "States' Education Expenditures" at bounding box center [335, 327] width 142 height 12
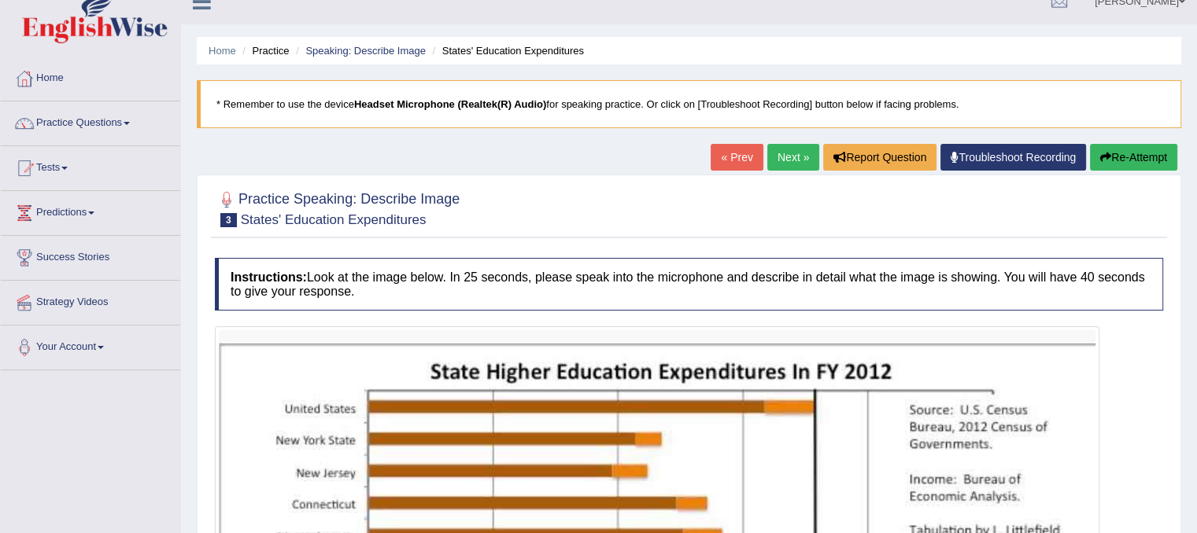
scroll to position [17, 0]
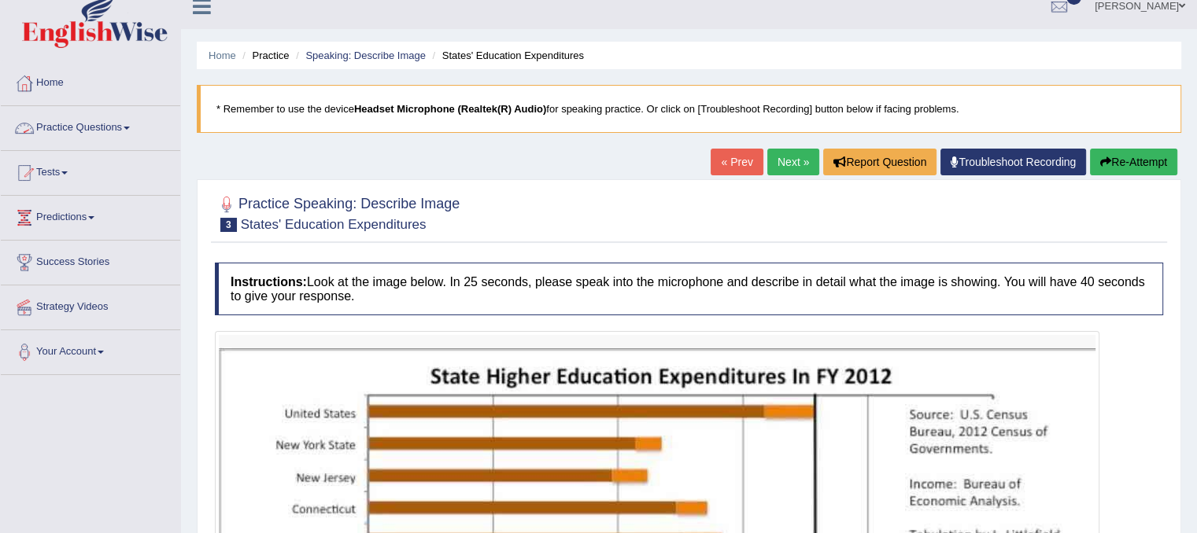
click at [57, 127] on link "Practice Questions" at bounding box center [90, 125] width 179 height 39
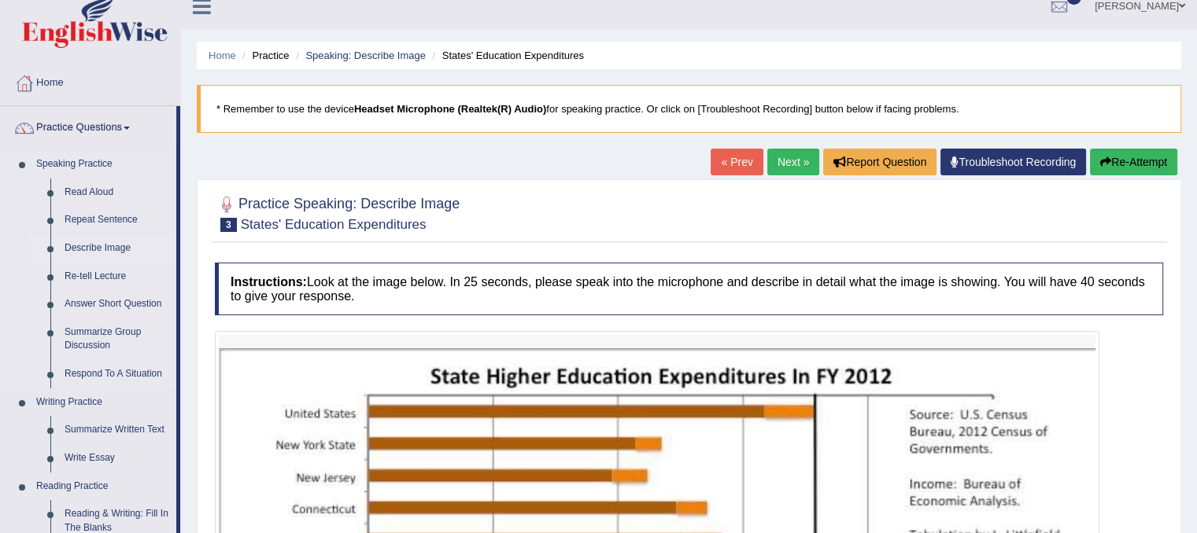
click at [90, 242] on link "Describe Image" at bounding box center [116, 248] width 119 height 28
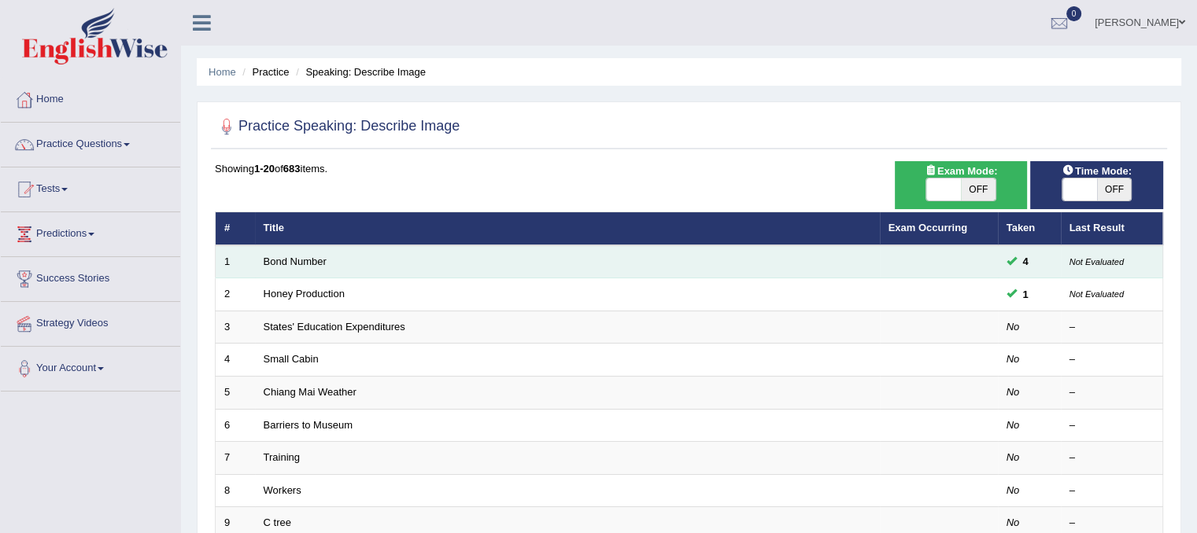
click at [282, 253] on td "Bond Number" at bounding box center [567, 261] width 625 height 33
drag, startPoint x: 299, startPoint y: 266, endPoint x: 305, endPoint y: 257, distance: 10.9
click at [305, 257] on td "Bond Number" at bounding box center [567, 261] width 625 height 33
click at [305, 257] on link "Bond Number" at bounding box center [295, 262] width 63 height 12
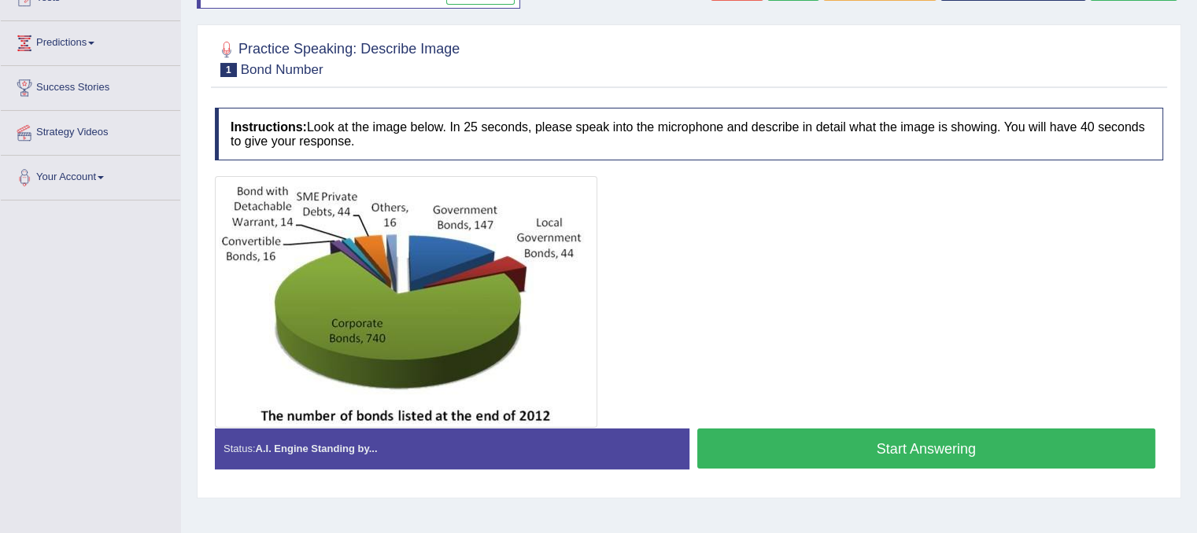
scroll to position [192, 0]
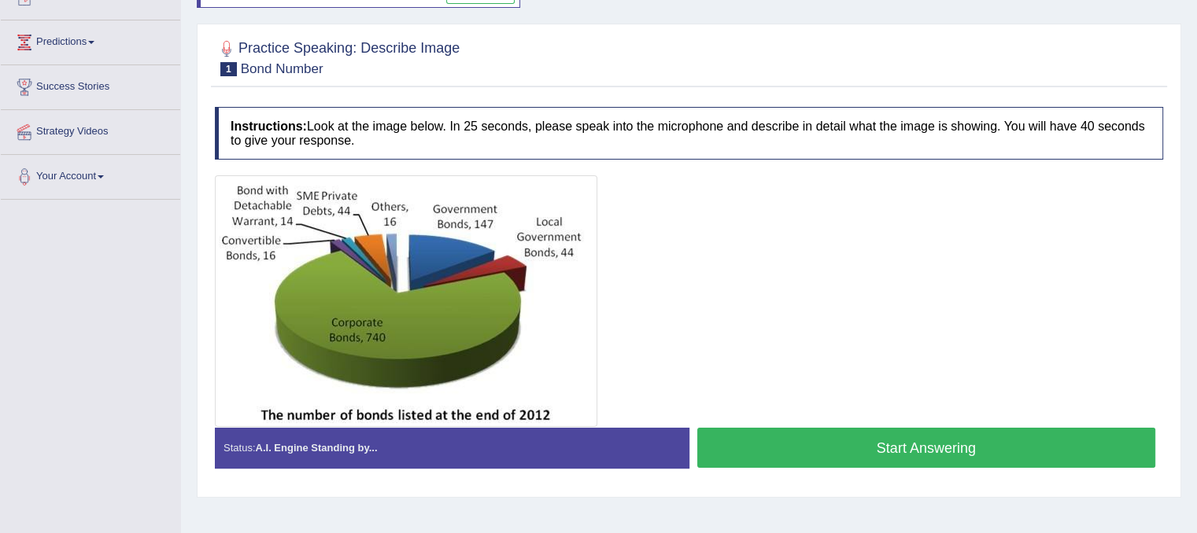
click at [801, 428] on button "Start Answering" at bounding box center [926, 448] width 459 height 40
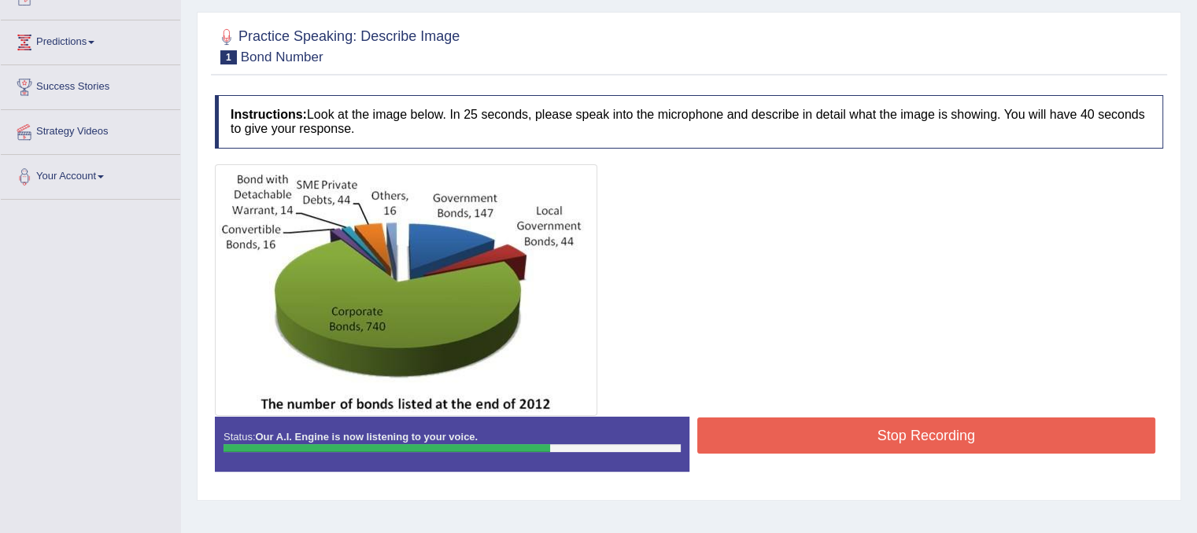
click at [801, 427] on button "Stop Recording" at bounding box center [926, 436] width 459 height 36
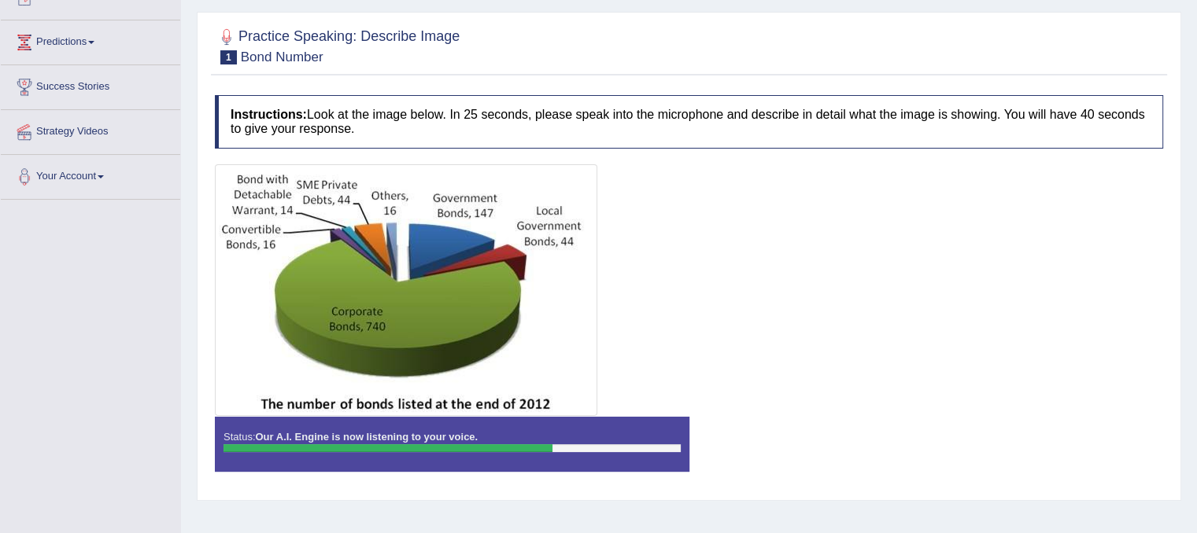
click at [801, 427] on div "Instructions: Look at the image below. In 25 seconds, please speak into the mic…" at bounding box center [689, 289] width 956 height 404
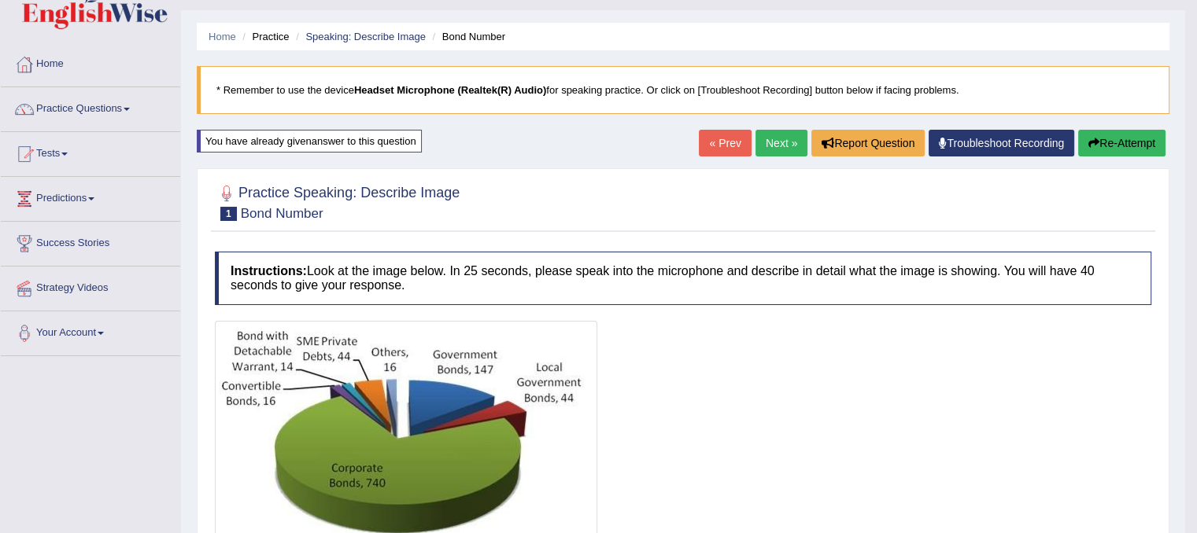
scroll to position [0, 0]
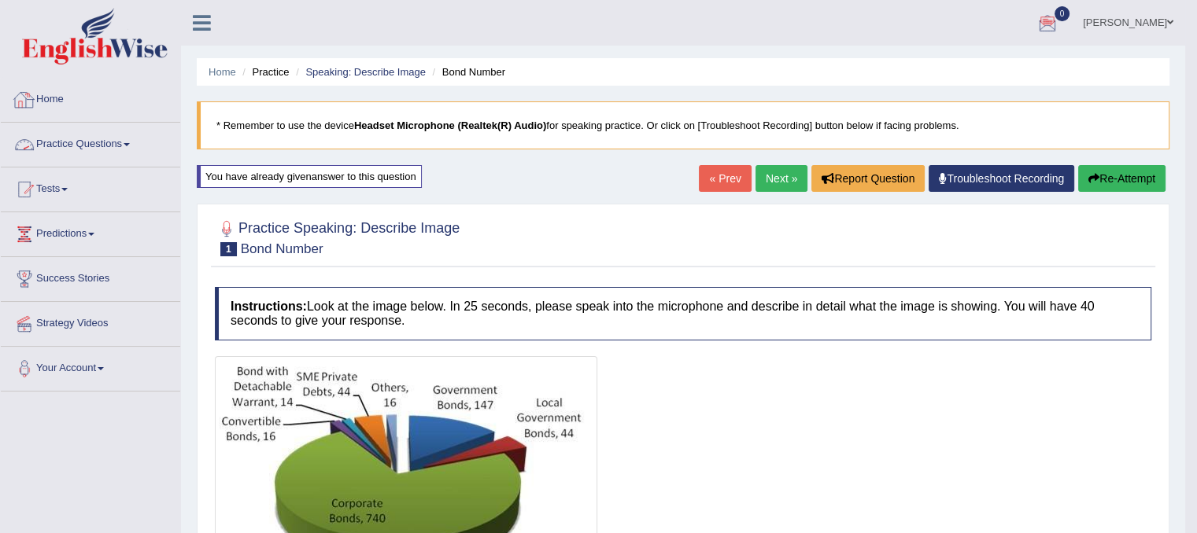
click at [101, 144] on link "Practice Questions" at bounding box center [90, 142] width 179 height 39
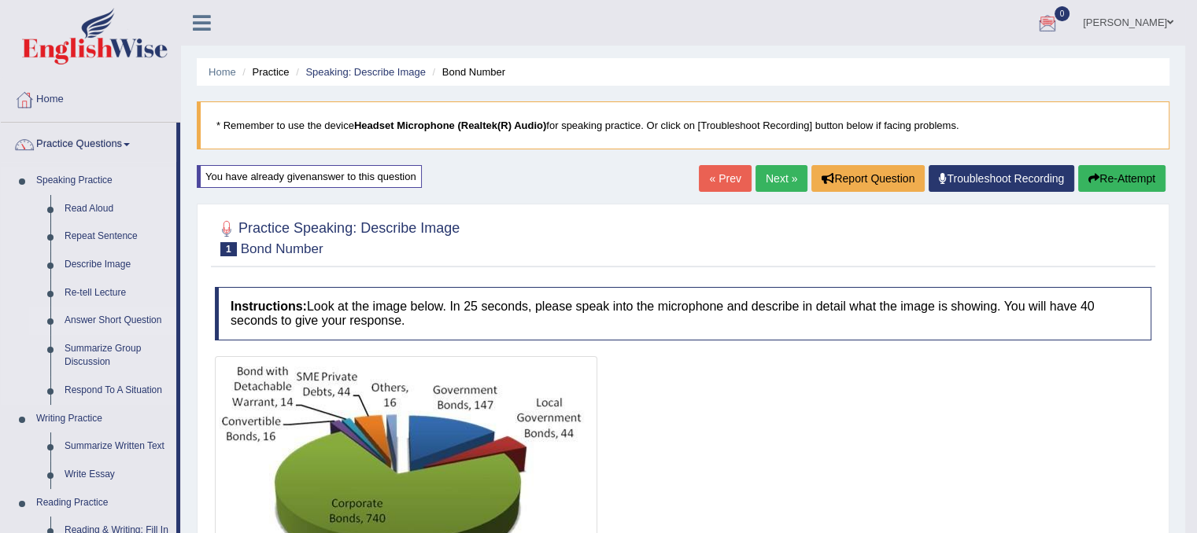
click at [85, 322] on link "Answer Short Question" at bounding box center [116, 321] width 119 height 28
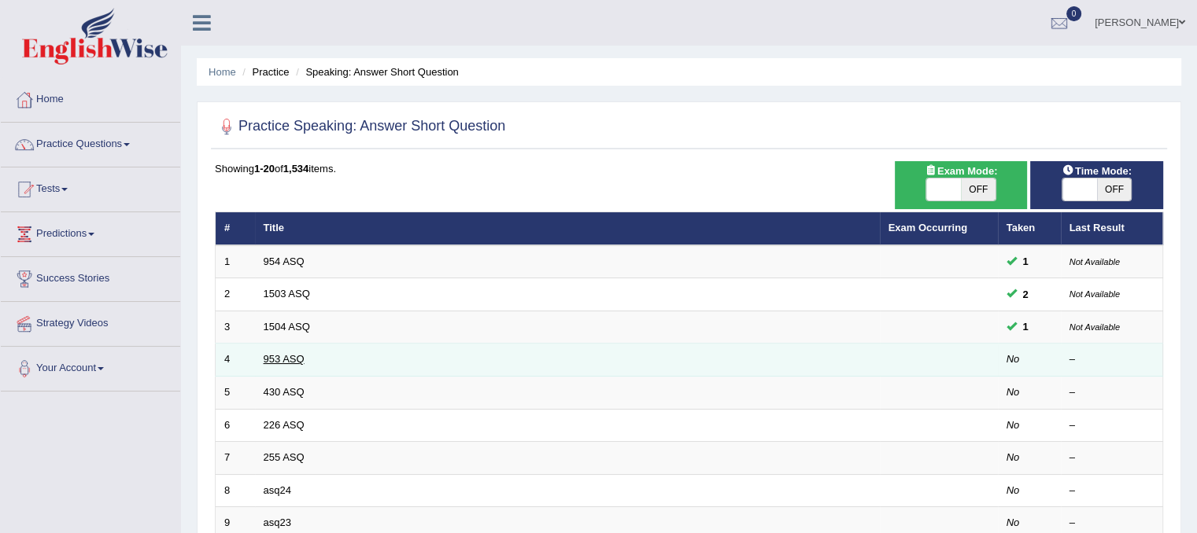
click at [286, 353] on link "953 ASQ" at bounding box center [284, 359] width 41 height 12
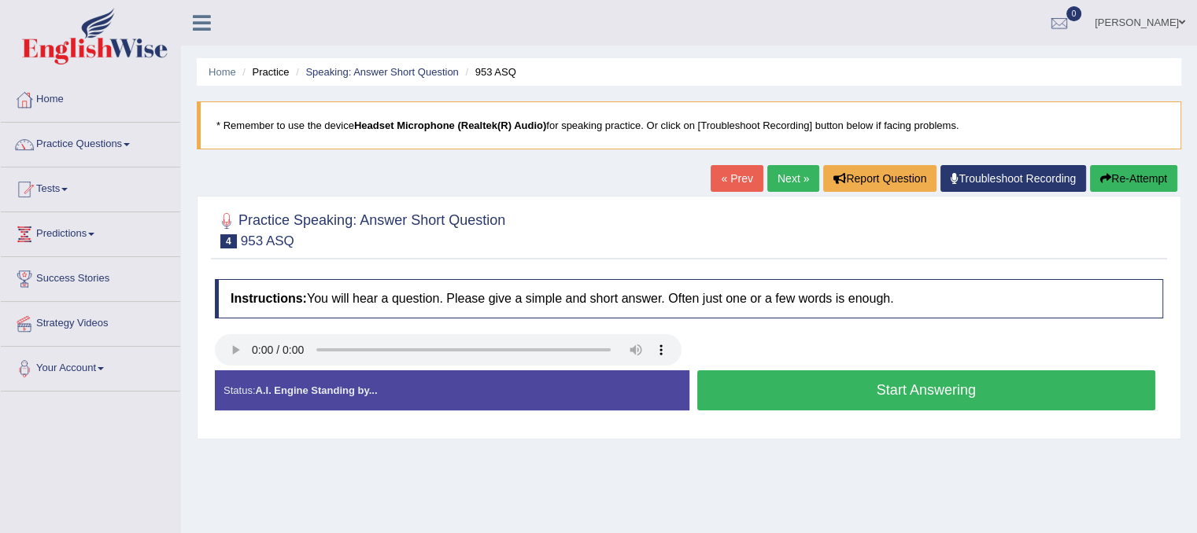
click at [777, 385] on button "Start Answering" at bounding box center [926, 391] width 459 height 40
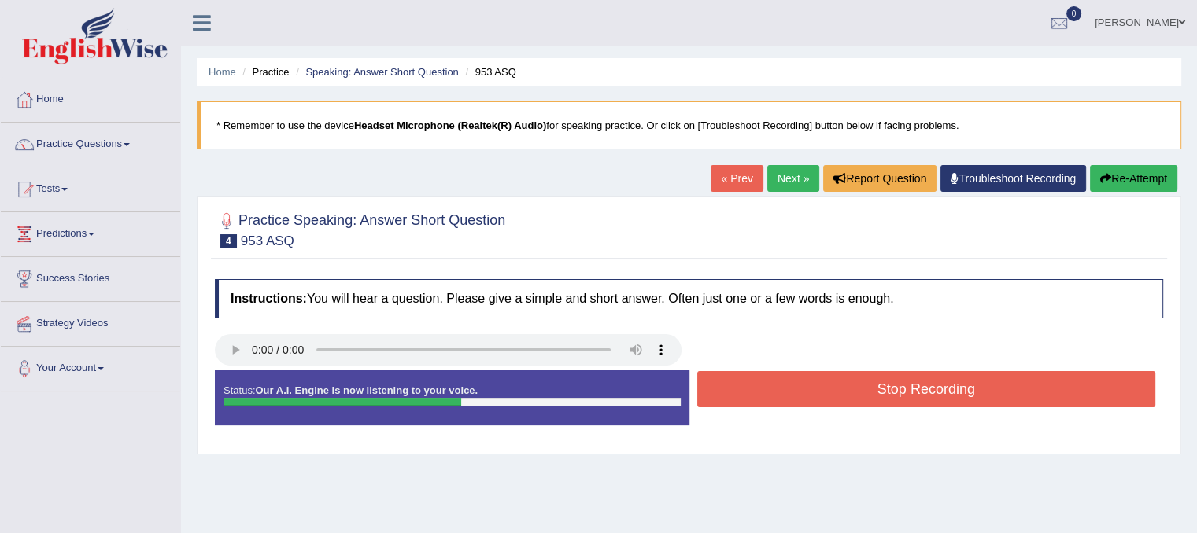
click at [777, 385] on button "Stop Recording" at bounding box center [926, 389] width 459 height 36
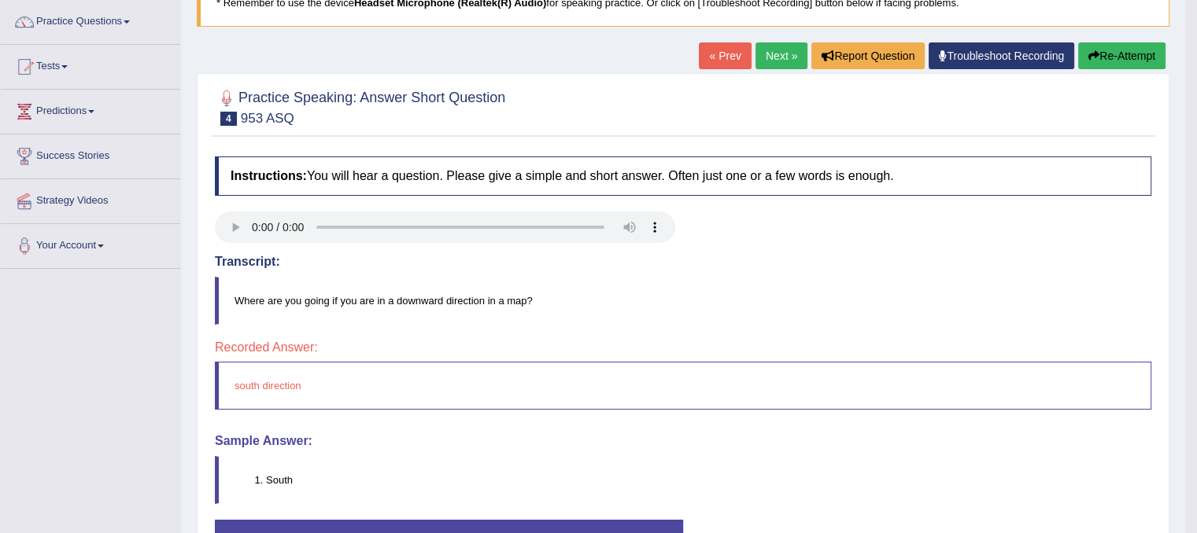
scroll to position [127, 0]
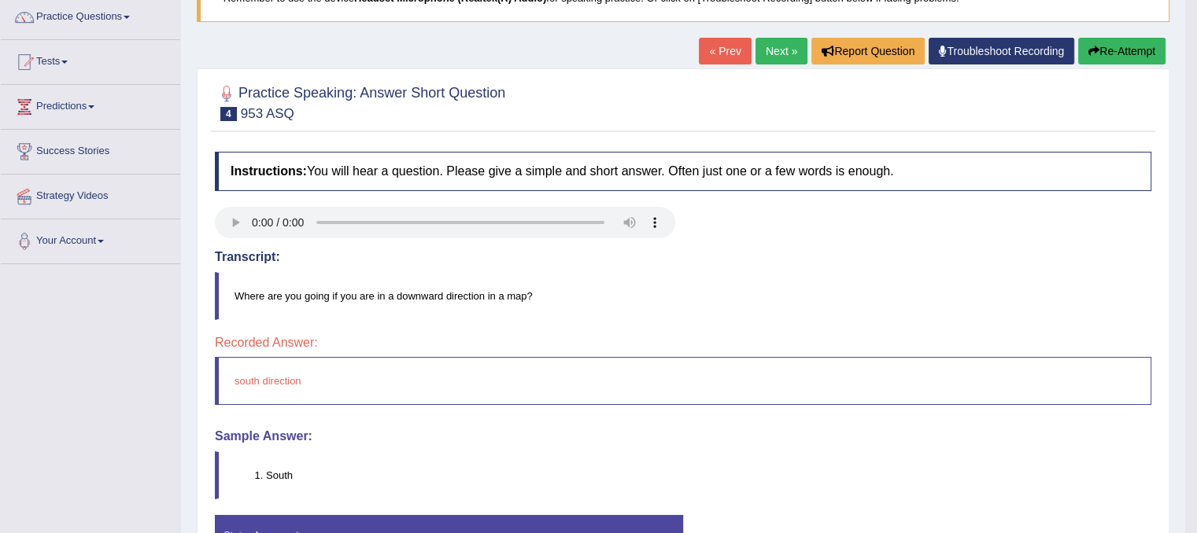
click at [784, 48] on link "Next »" at bounding box center [781, 51] width 52 height 27
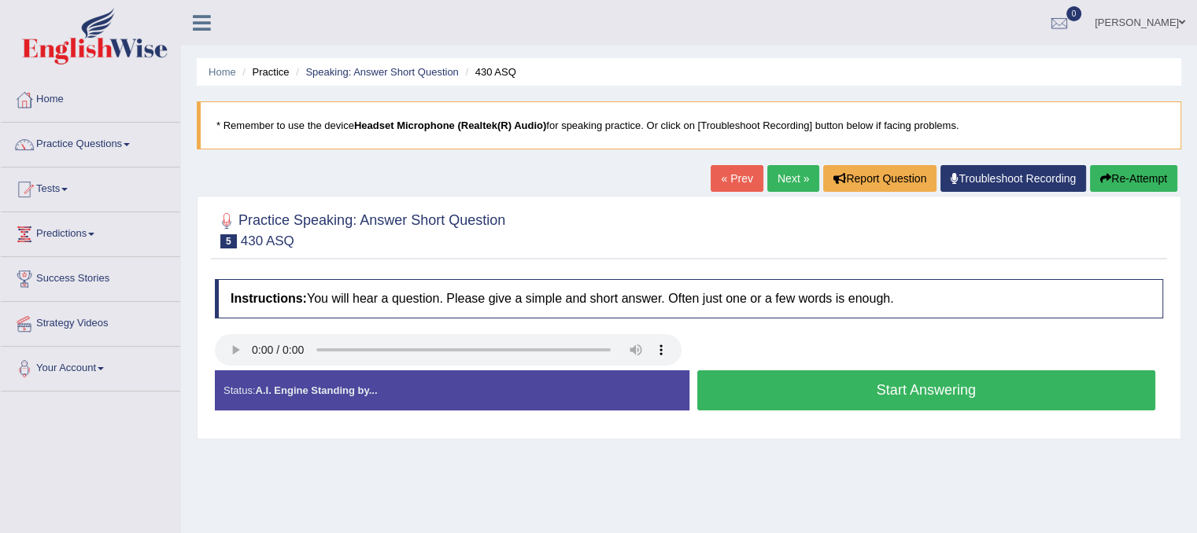
click at [869, 391] on button "Start Answering" at bounding box center [926, 391] width 459 height 40
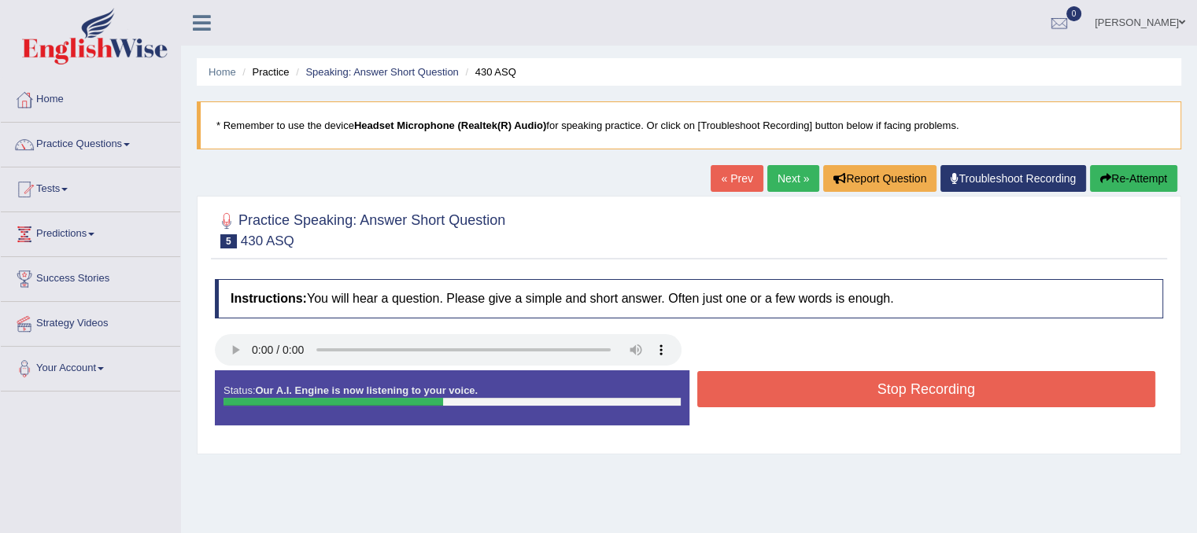
click at [869, 391] on button "Stop Recording" at bounding box center [926, 389] width 459 height 36
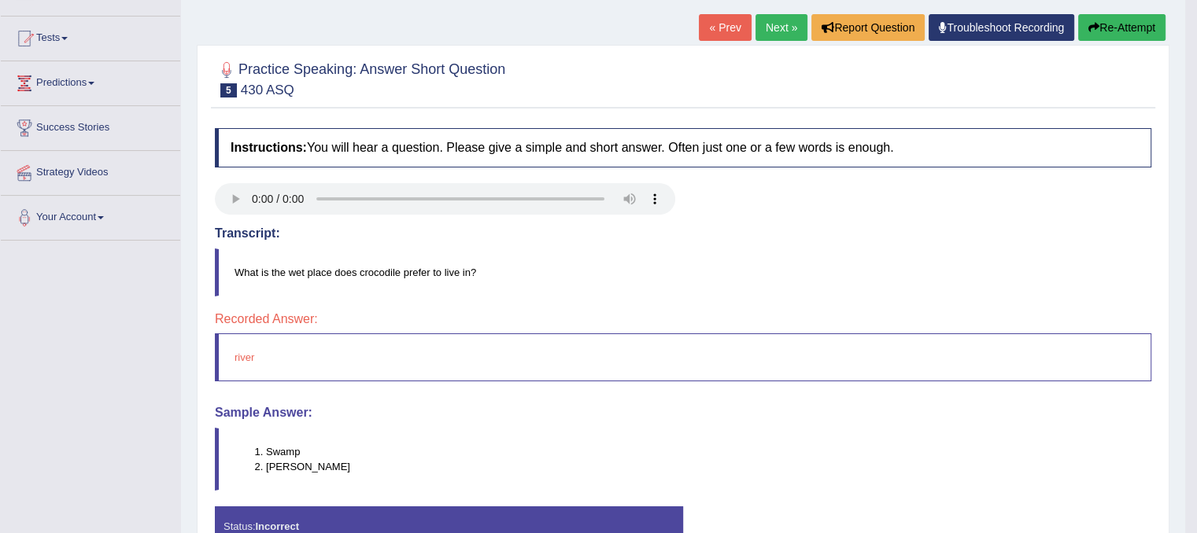
scroll to position [153, 0]
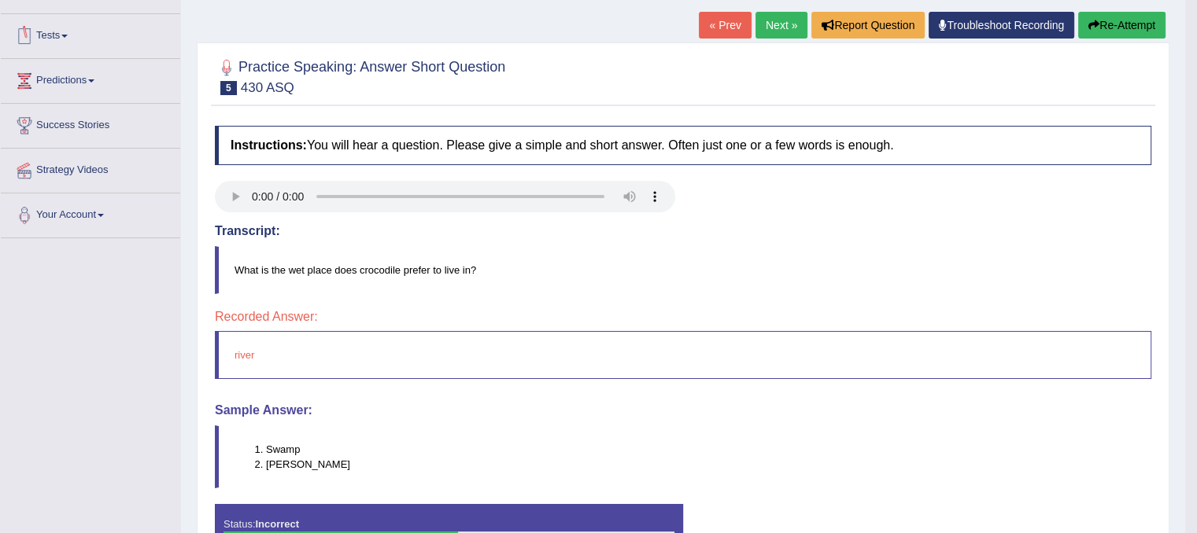
click at [72, 32] on link "Tests" at bounding box center [90, 33] width 179 height 39
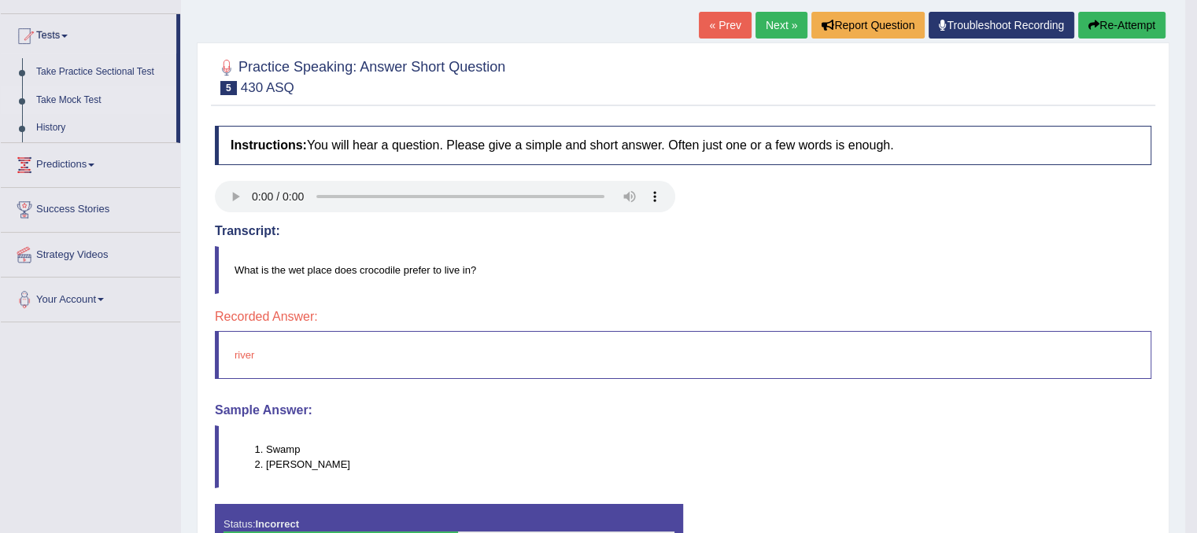
click at [78, 91] on link "Take Mock Test" at bounding box center [102, 101] width 147 height 28
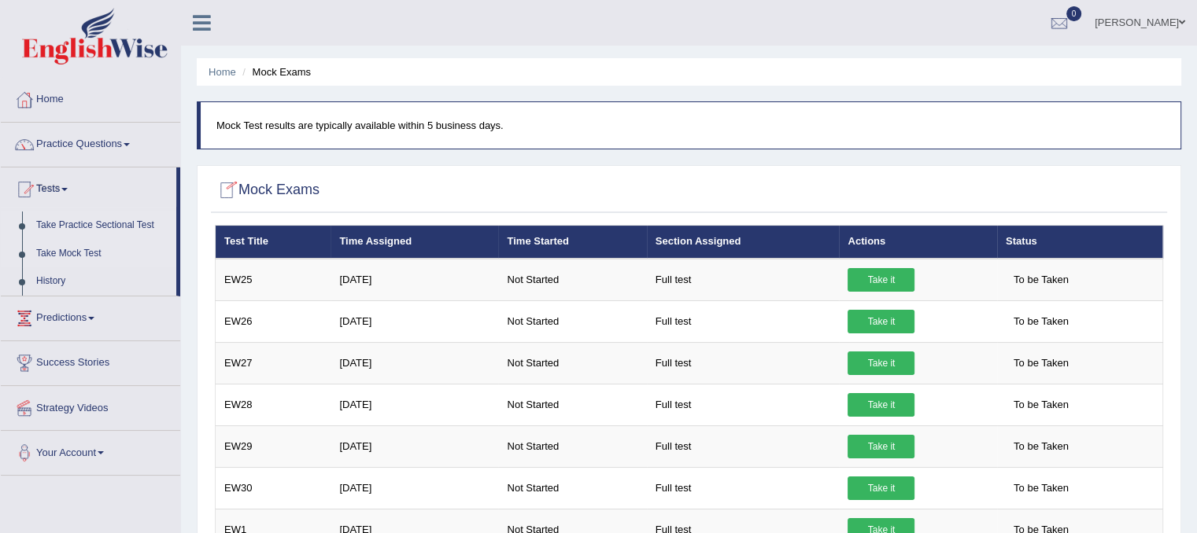
click at [100, 219] on link "Take Practice Sectional Test" at bounding box center [102, 226] width 147 height 28
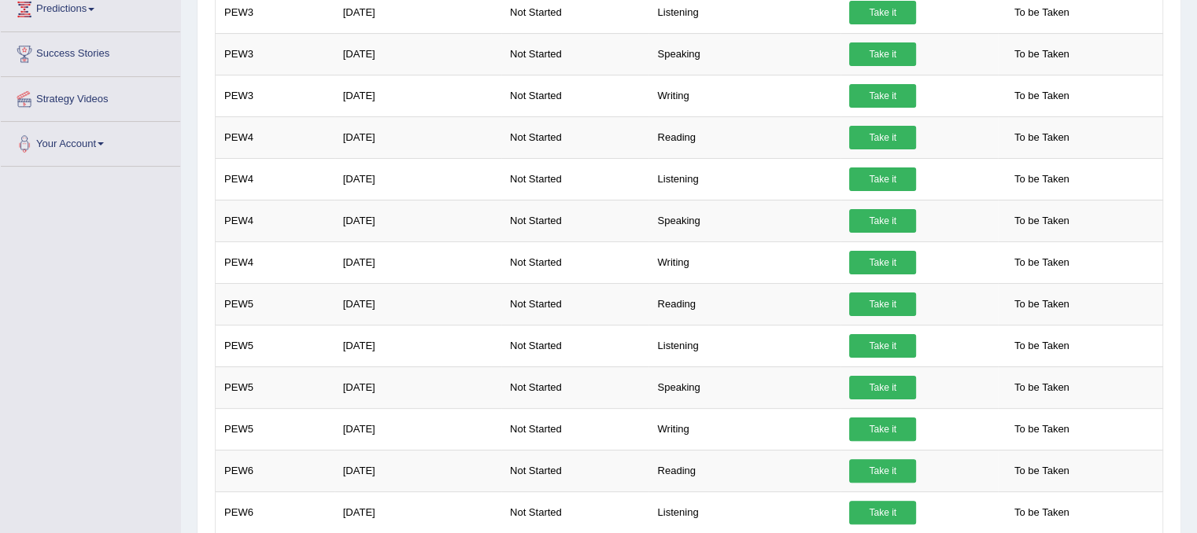
scroll to position [26, 0]
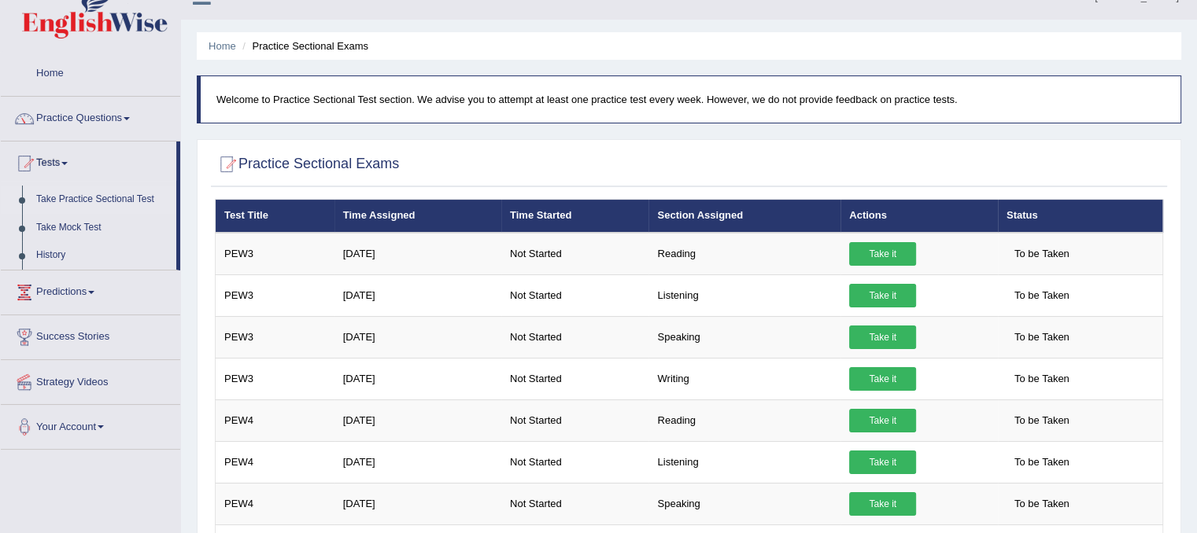
drag, startPoint x: 1208, startPoint y: 172, endPoint x: 1208, endPoint y: 182, distance: 10.2
click at [1196, 182] on html "Toggle navigation Home Practice Questions Speaking Practice Read Aloud Repeat S…" at bounding box center [598, 240] width 1197 height 533
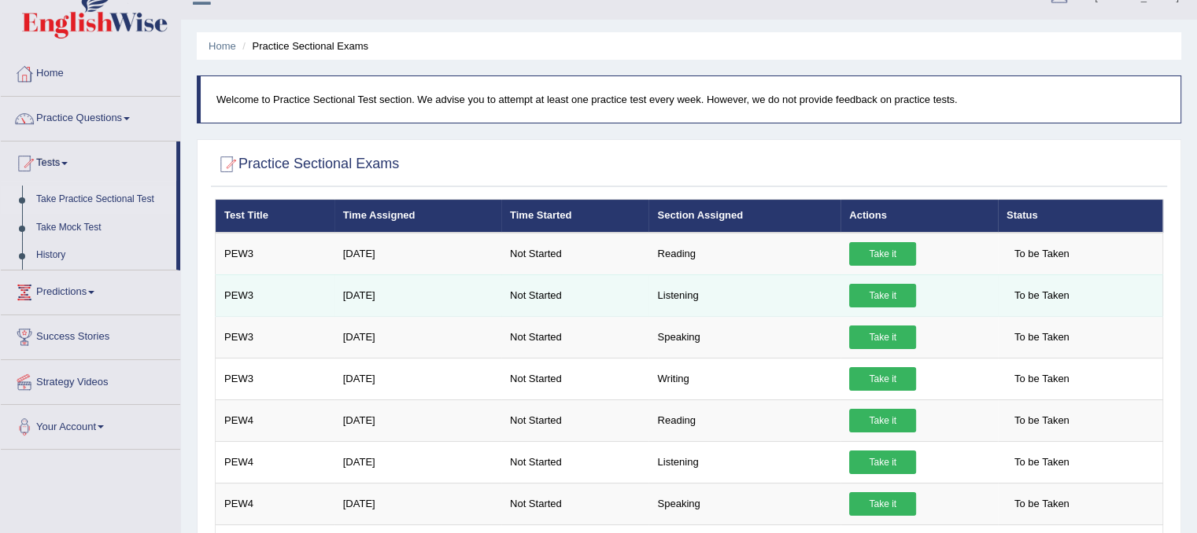
click at [243, 293] on td "PEW3" at bounding box center [275, 296] width 119 height 42
click at [356, 293] on td "[DATE]" at bounding box center [417, 296] width 167 height 42
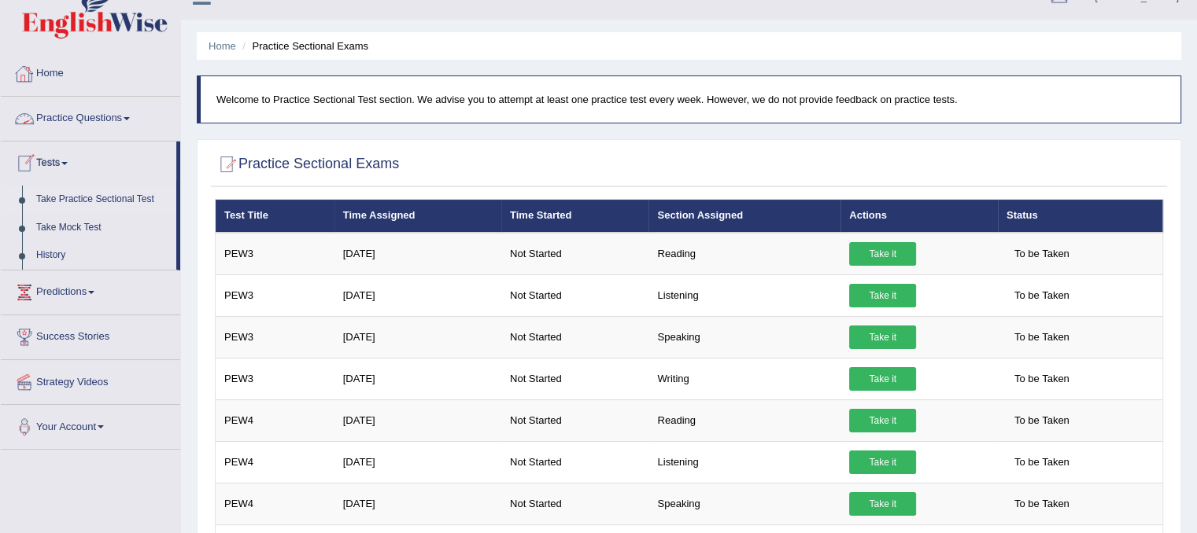
click at [103, 119] on link "Practice Questions" at bounding box center [90, 116] width 179 height 39
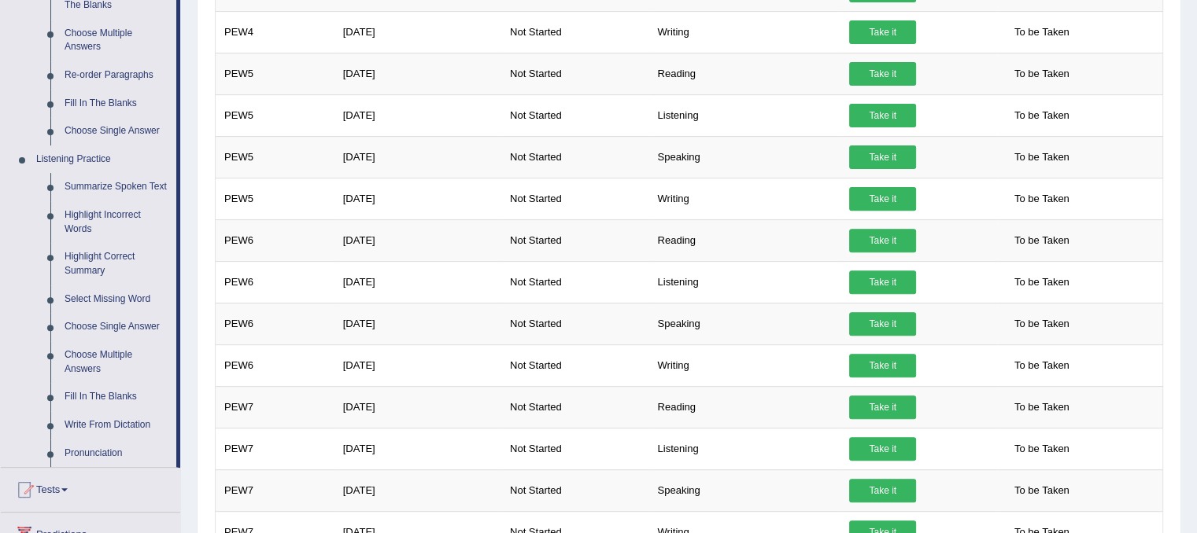
scroll to position [546, 0]
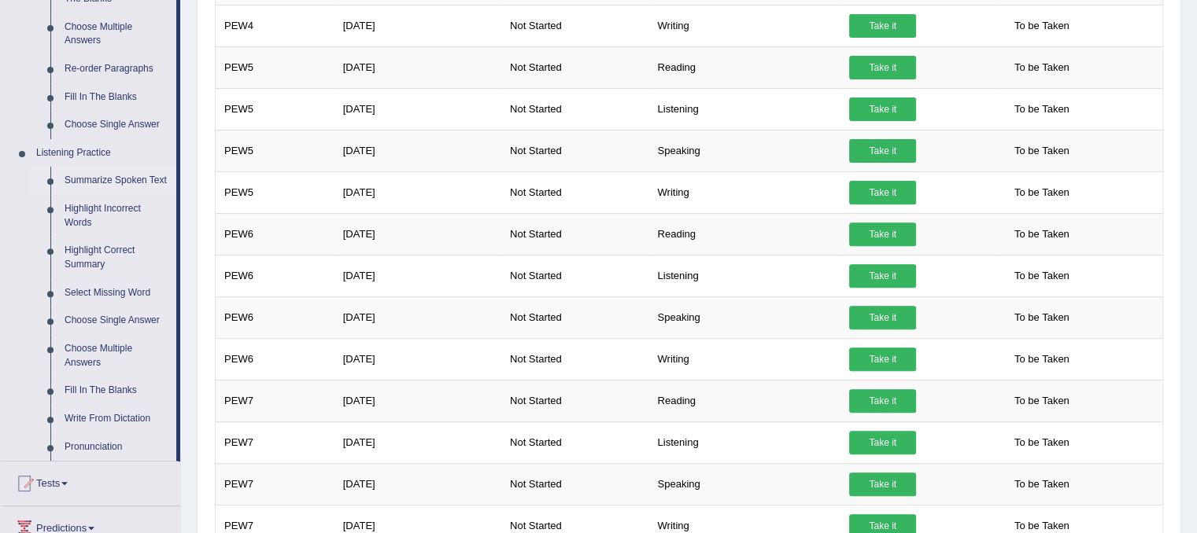
click at [138, 183] on link "Summarize Spoken Text" at bounding box center [116, 181] width 119 height 28
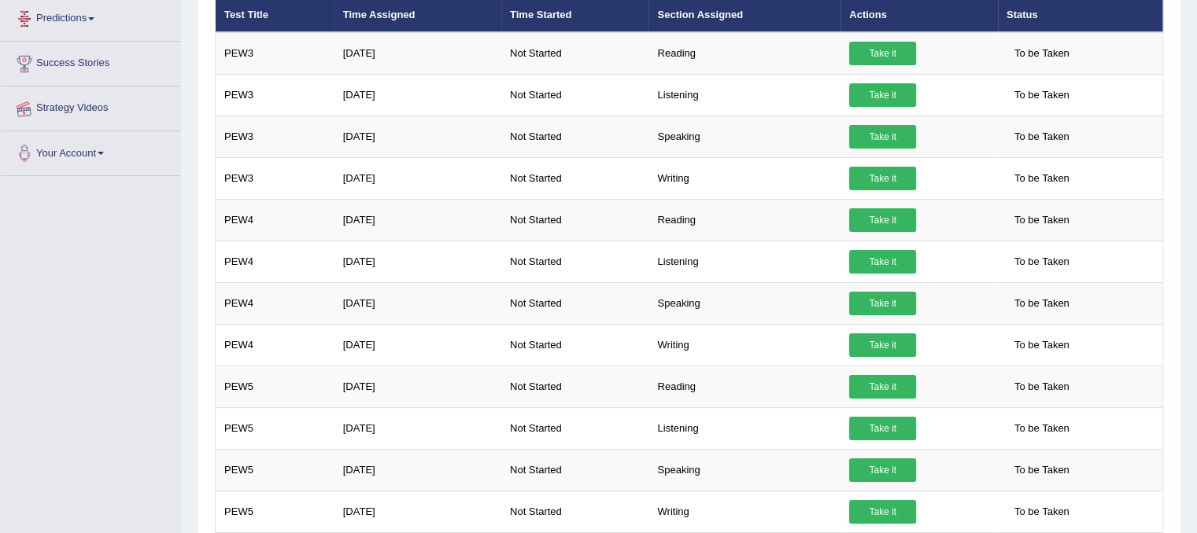
scroll to position [257, 0]
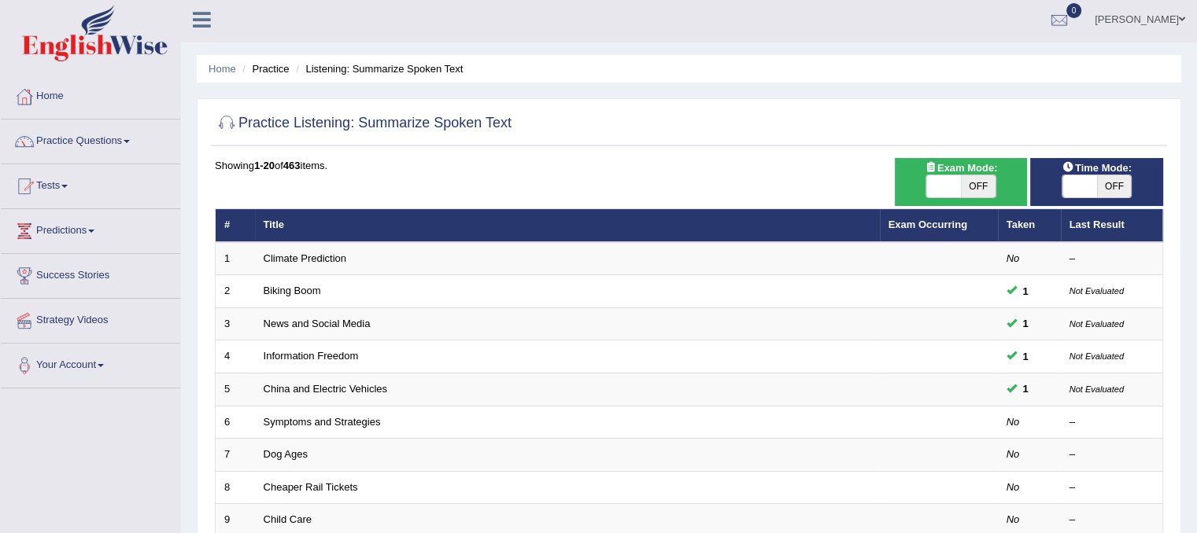
scroll to position [5, 0]
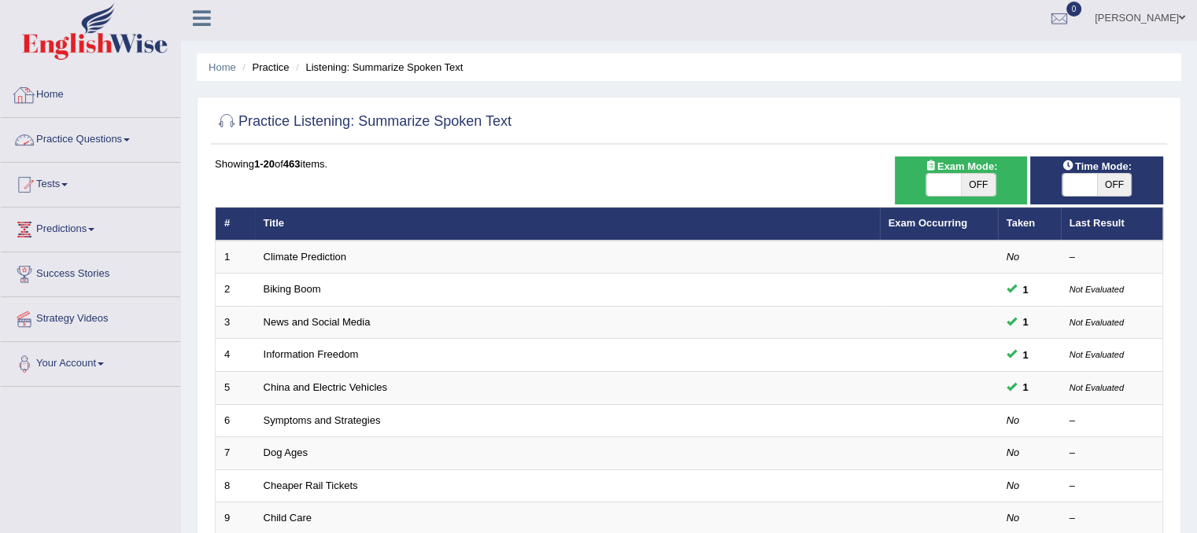
click at [82, 126] on link "Practice Questions" at bounding box center [90, 137] width 179 height 39
